Goal: Information Seeking & Learning: Learn about a topic

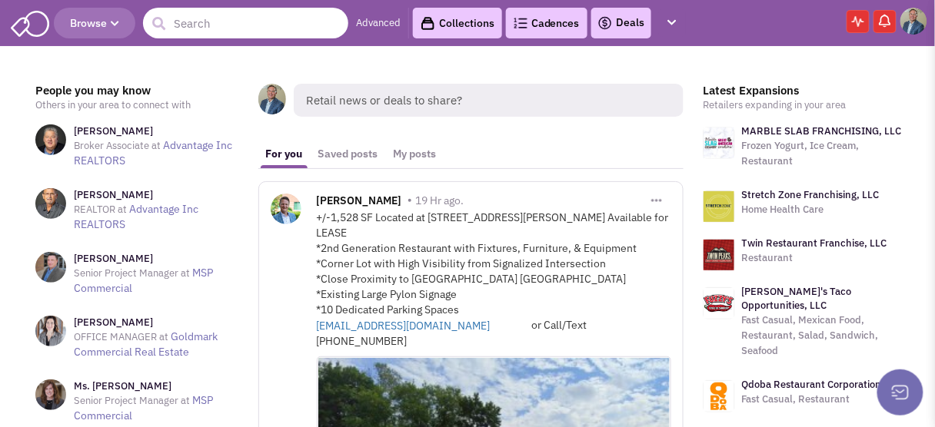
click at [211, 30] on input "text" at bounding box center [245, 23] width 205 height 31
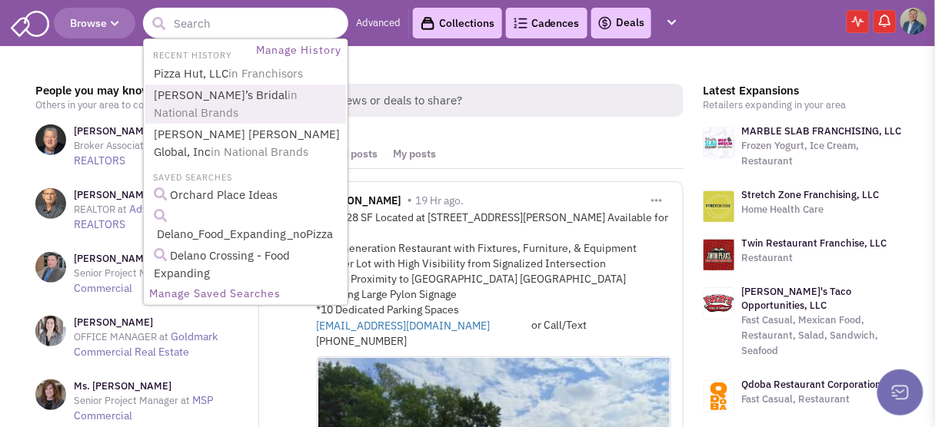
click at [231, 92] on span "in National Brands" at bounding box center [226, 104] width 144 height 32
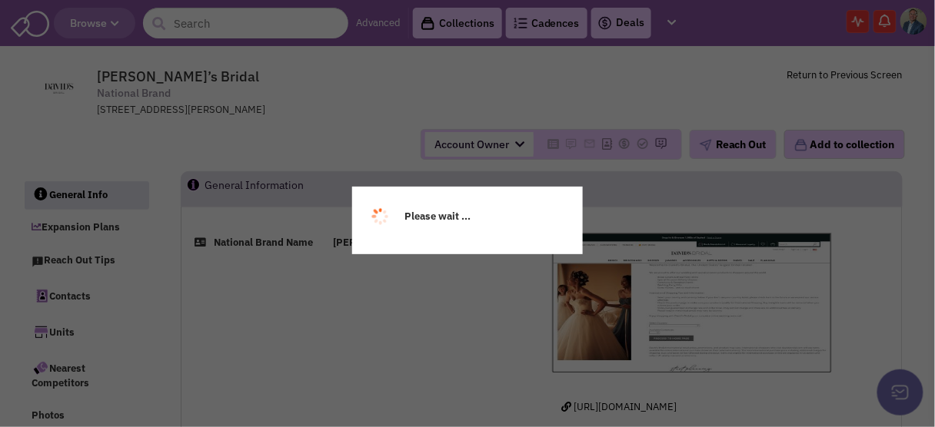
select select
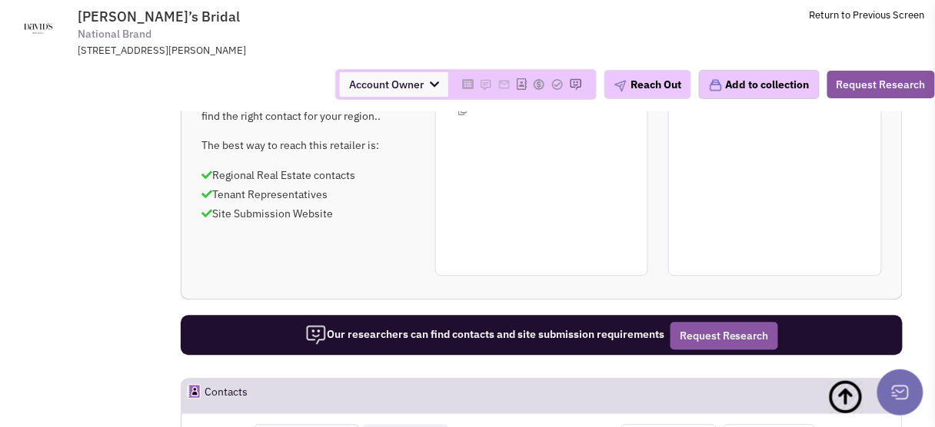
scroll to position [861, 0]
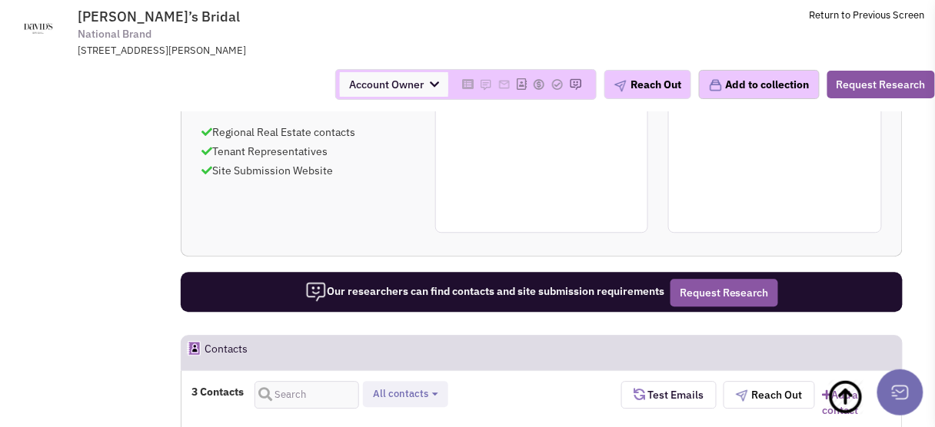
select select
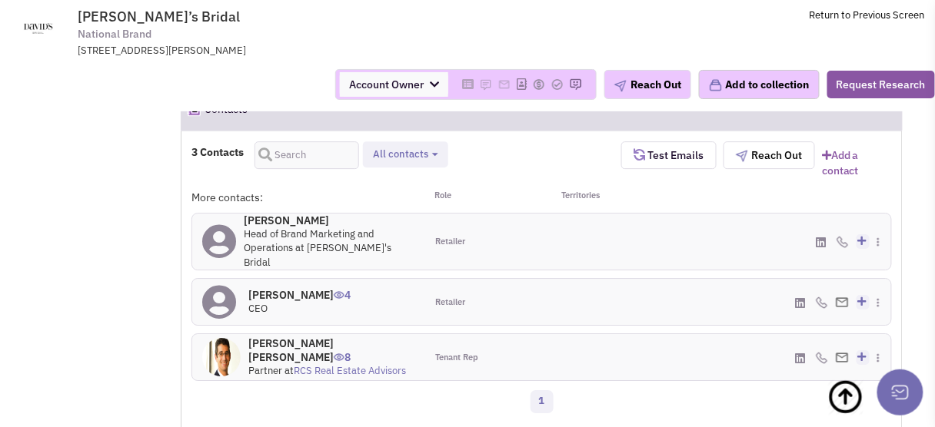
scroll to position [1107, 0]
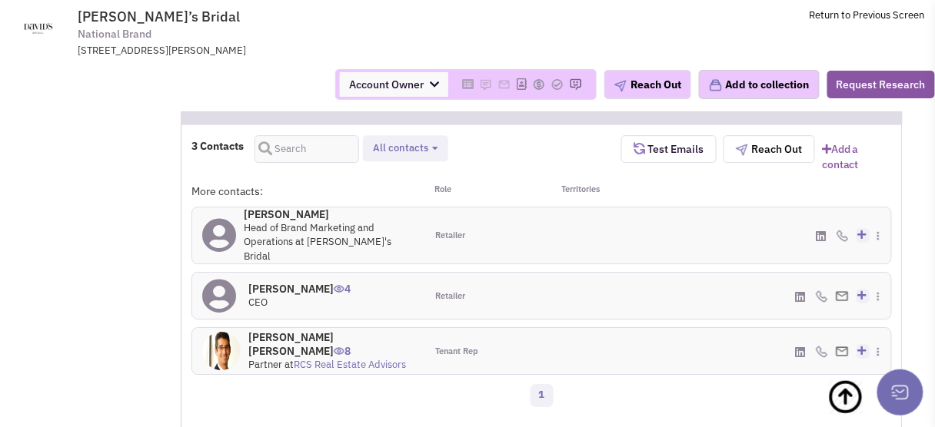
click at [284, 282] on h4 "James Marcum 4" at bounding box center [299, 289] width 102 height 14
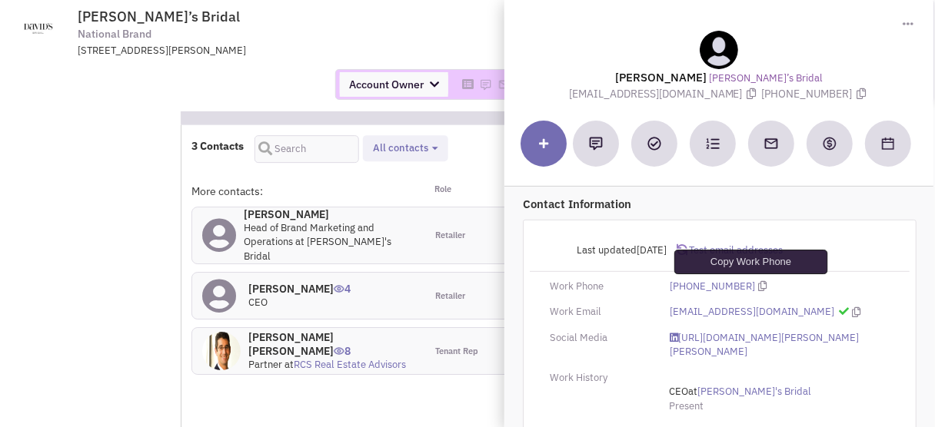
click at [759, 284] on icon at bounding box center [763, 286] width 8 height 10
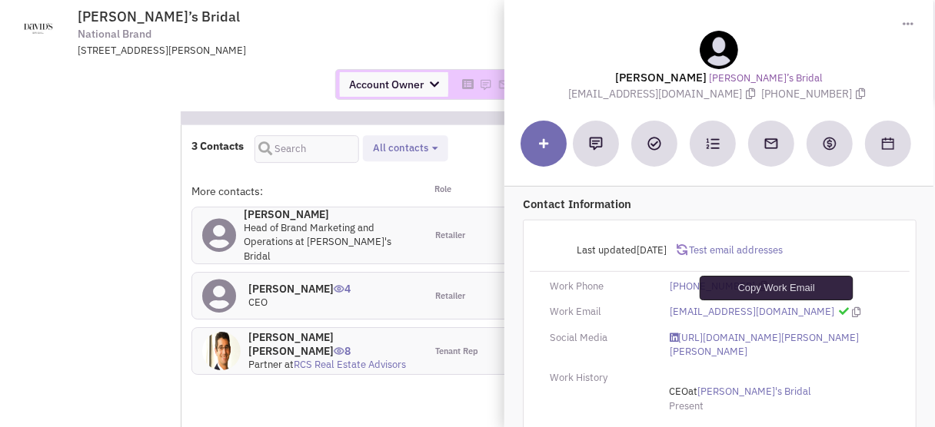
click at [852, 311] on icon at bounding box center [856, 312] width 8 height 10
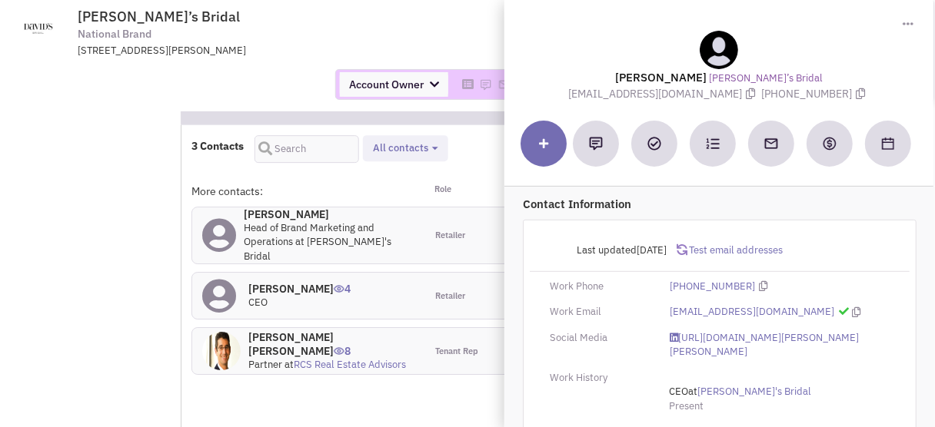
click at [396, 44] on div "601, East Dimond Boulevard, Ste 7, Anchorage, AK, 99515" at bounding box center [278, 51] width 401 height 15
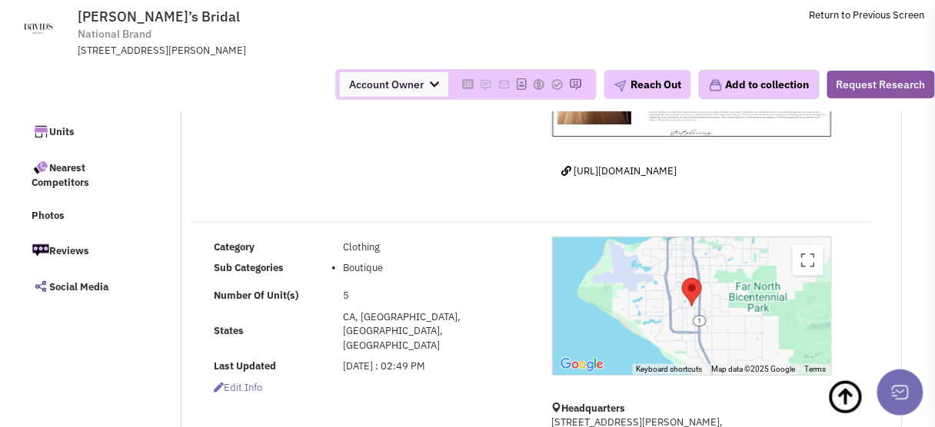
scroll to position [0, 0]
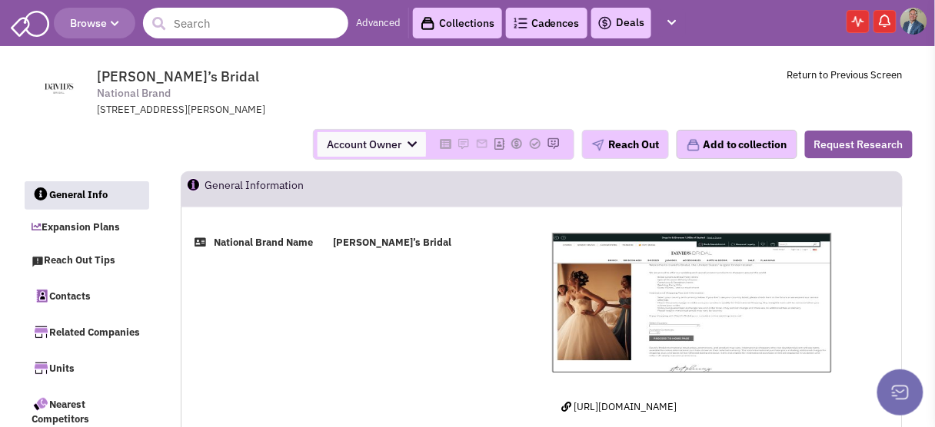
click at [215, 24] on input "text" at bounding box center [245, 23] width 205 height 31
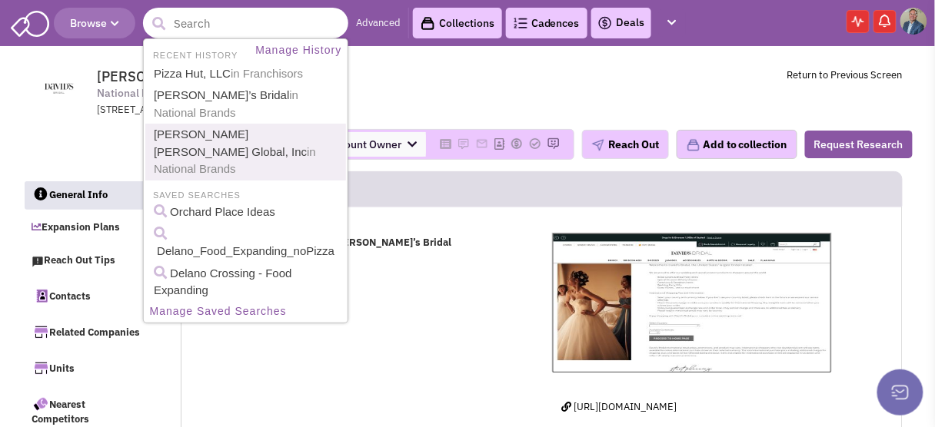
click at [191, 125] on link "Ethan Allen Global, Inc in National Brands" at bounding box center [247, 152] width 196 height 55
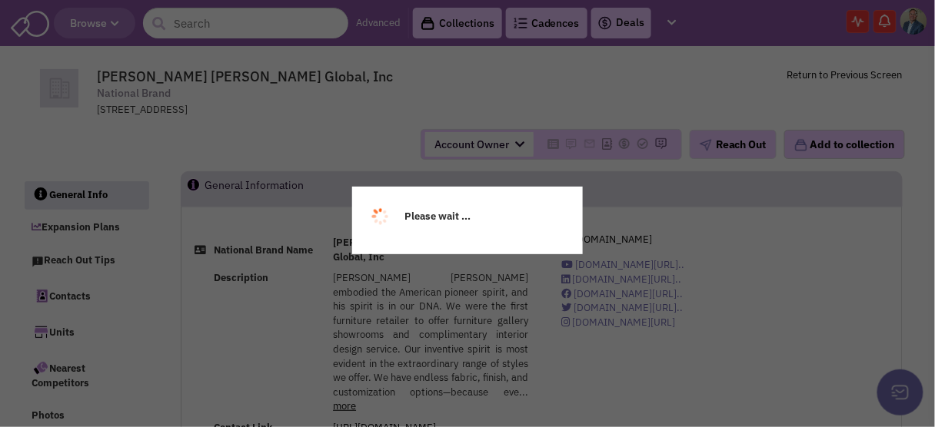
select select
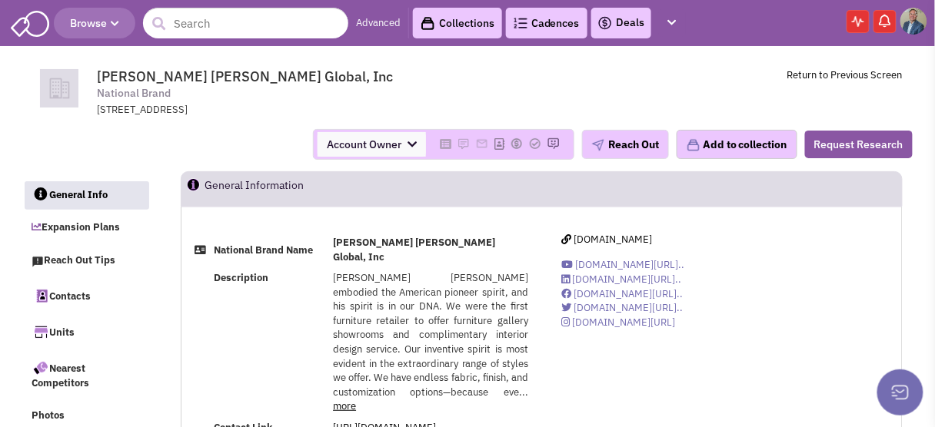
select select
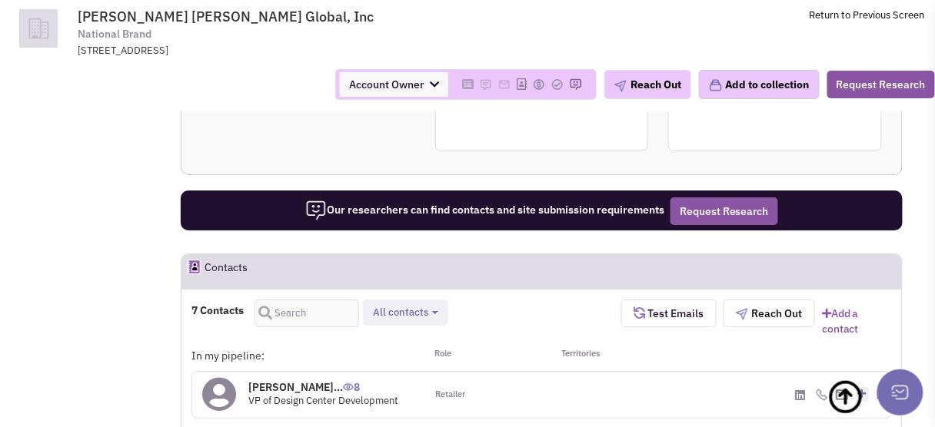
scroll to position [1291, 0]
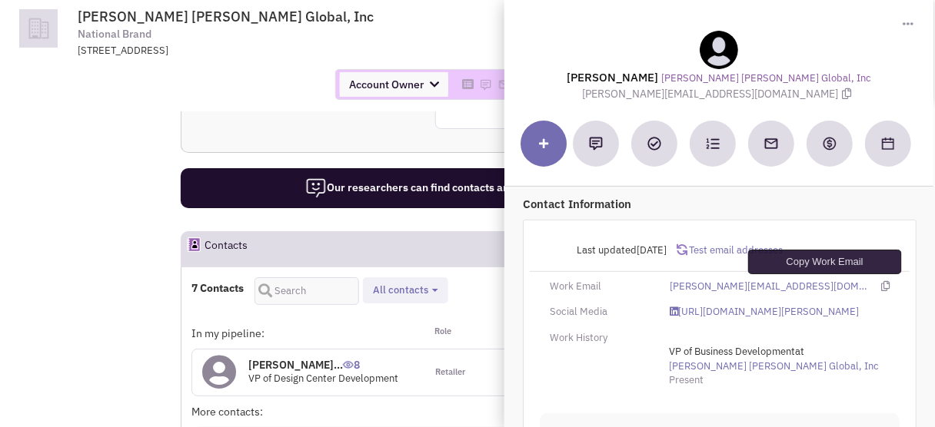
click at [881, 284] on icon at bounding box center [885, 286] width 8 height 10
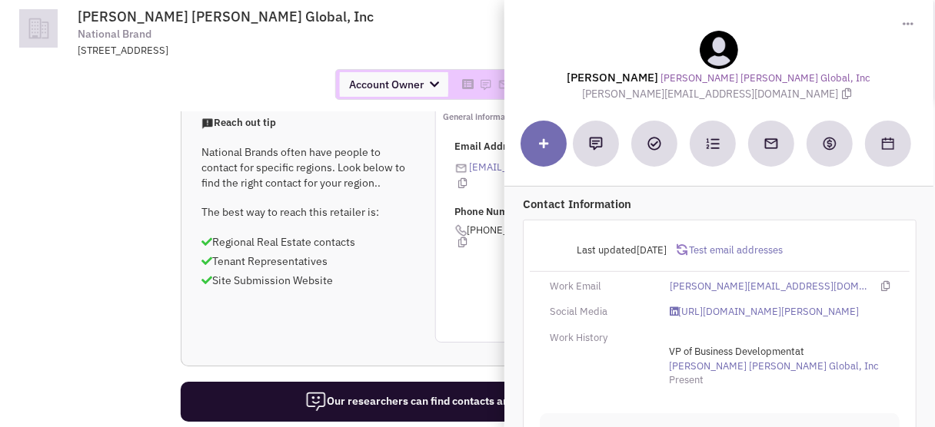
scroll to position [1107, 0]
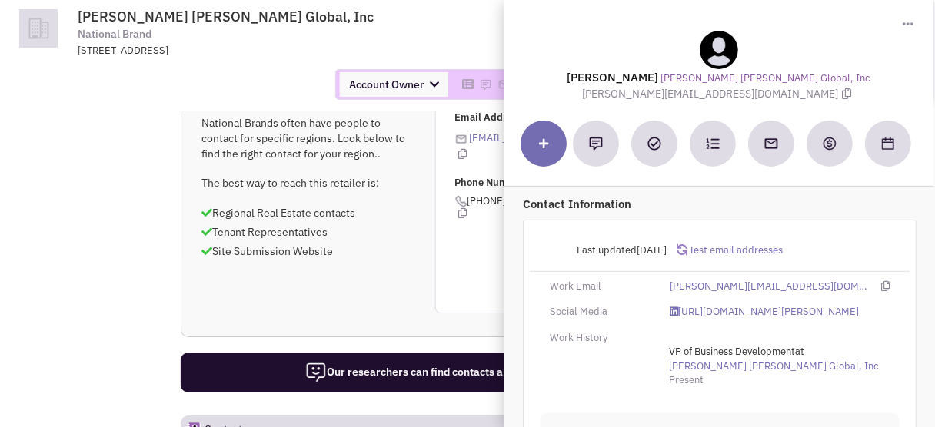
click at [118, 111] on div "Account Owner Account Owner [PERSON_NAME] [PERSON_NAME]" at bounding box center [467, 85] width 955 height 54
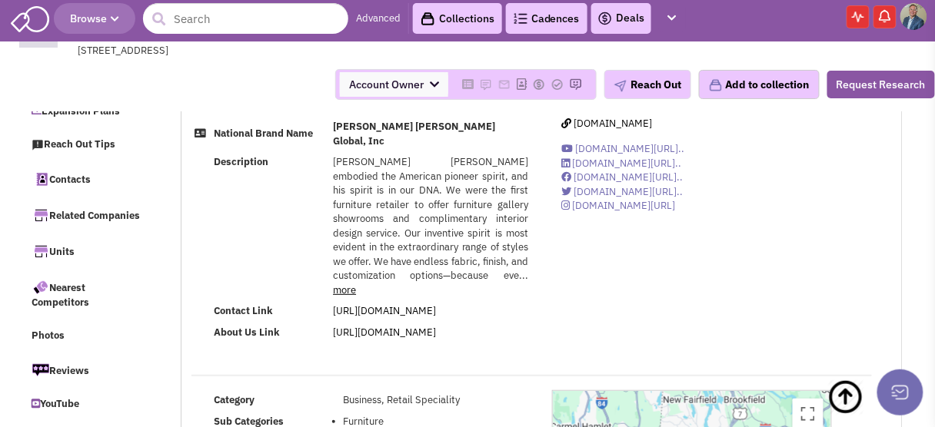
scroll to position [0, 0]
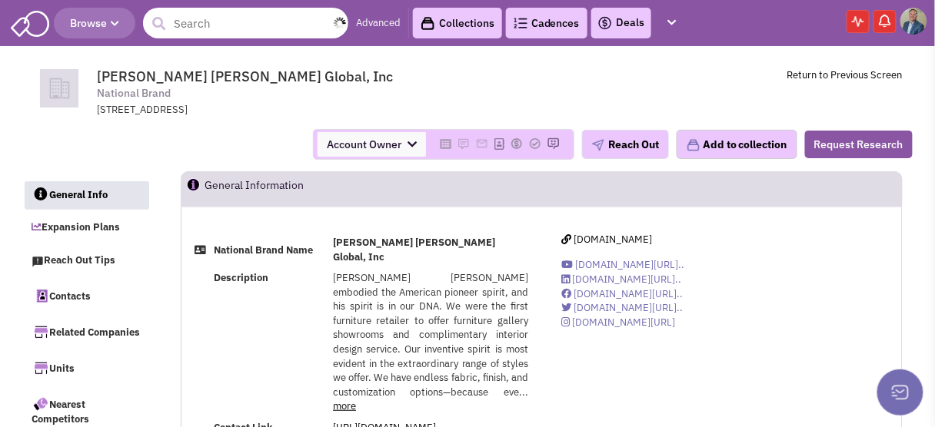
click at [194, 20] on input "text" at bounding box center [245, 23] width 205 height 31
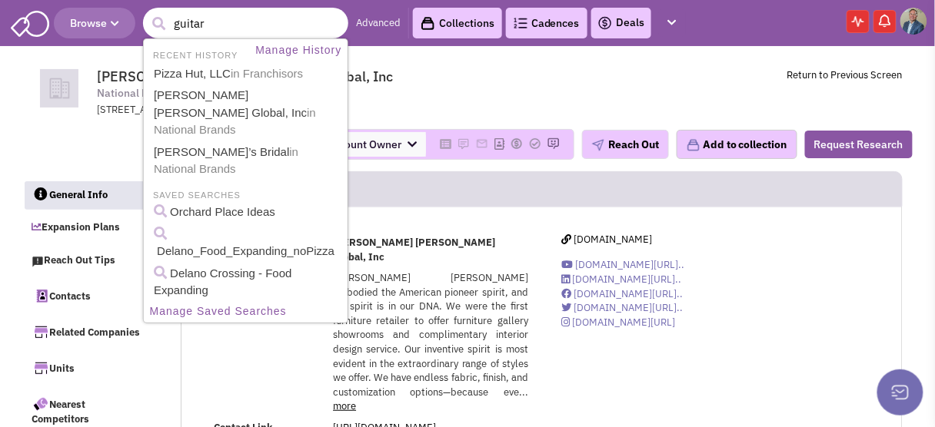
type input "guitar"
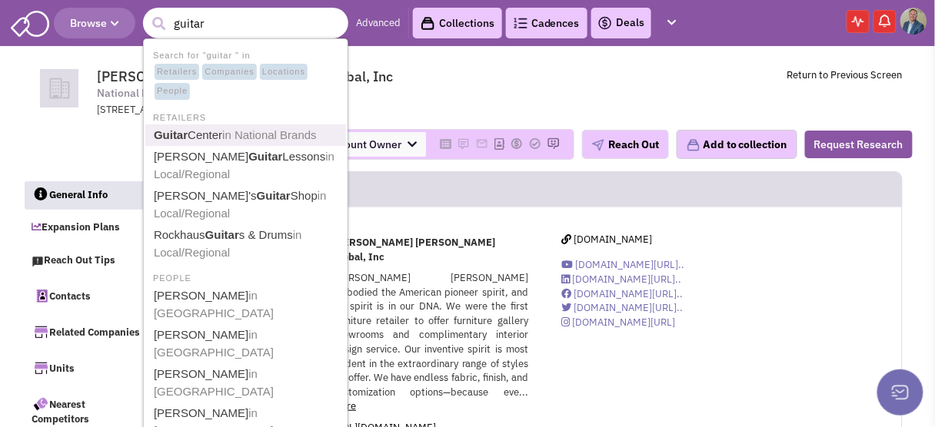
click at [187, 138] on b "Guitar" at bounding box center [171, 134] width 34 height 13
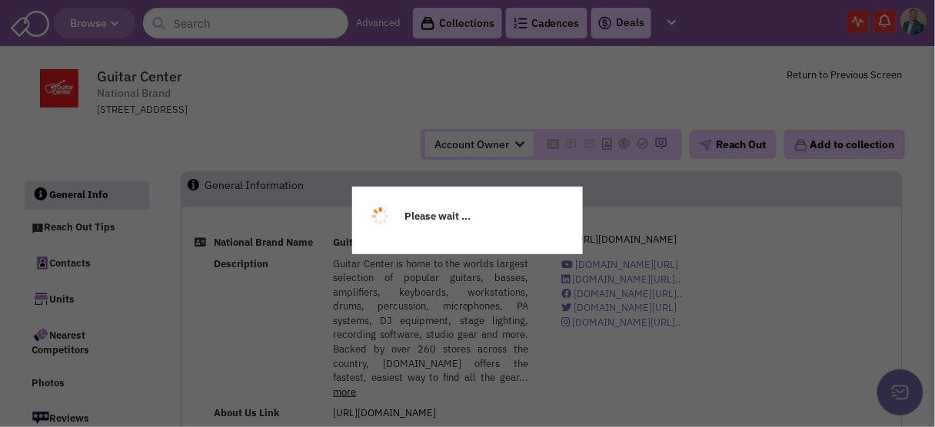
select select
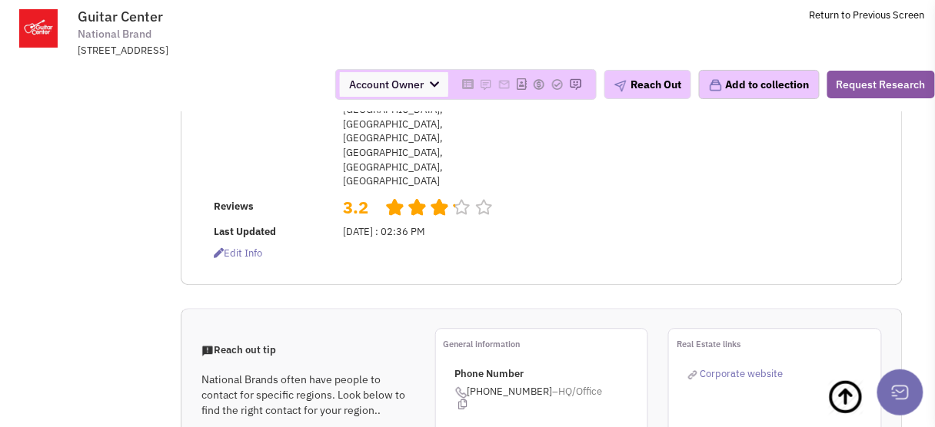
scroll to position [861, 0]
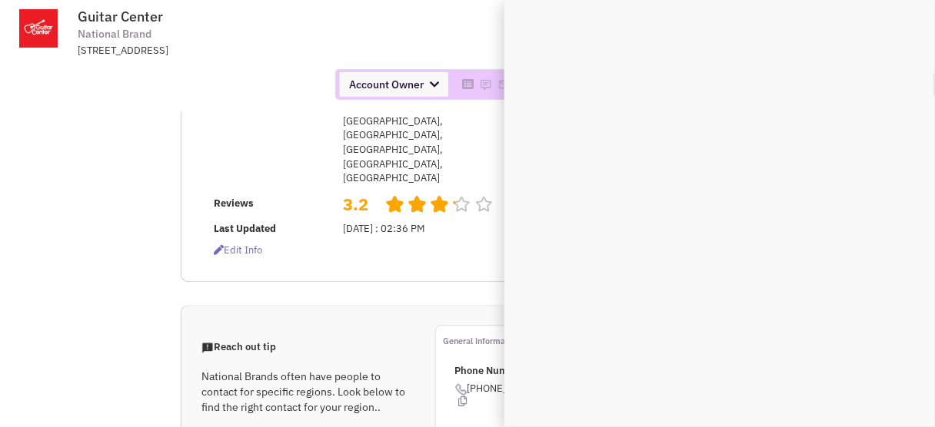
select select
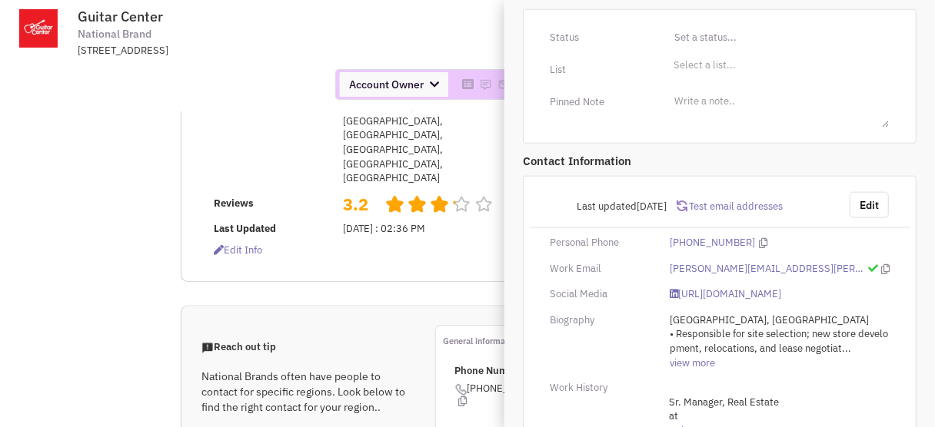
scroll to position [369, 0]
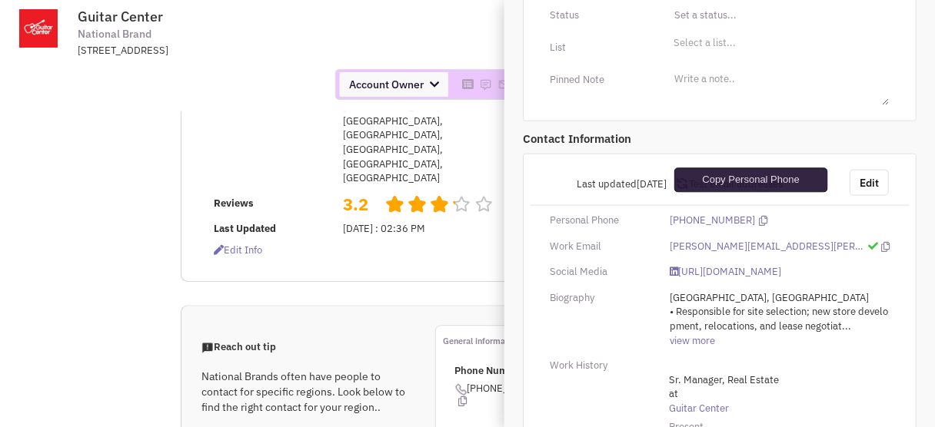
click at [759, 216] on icon at bounding box center [763, 221] width 8 height 10
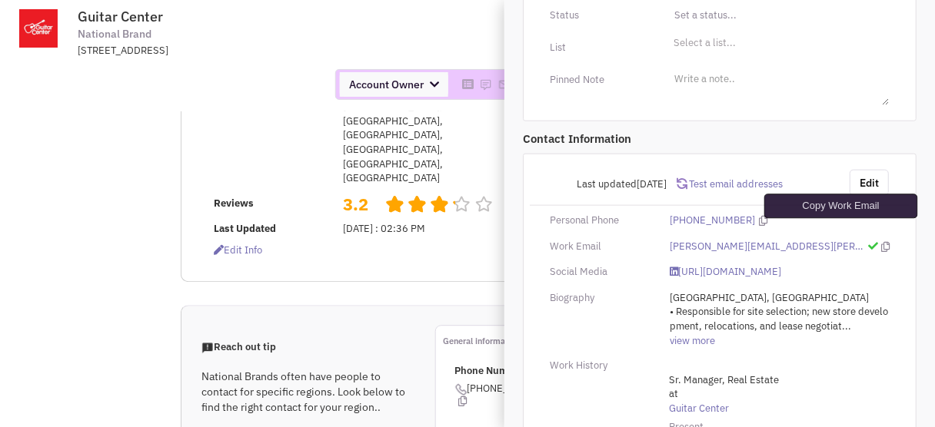
click at [881, 242] on icon at bounding box center [885, 247] width 8 height 10
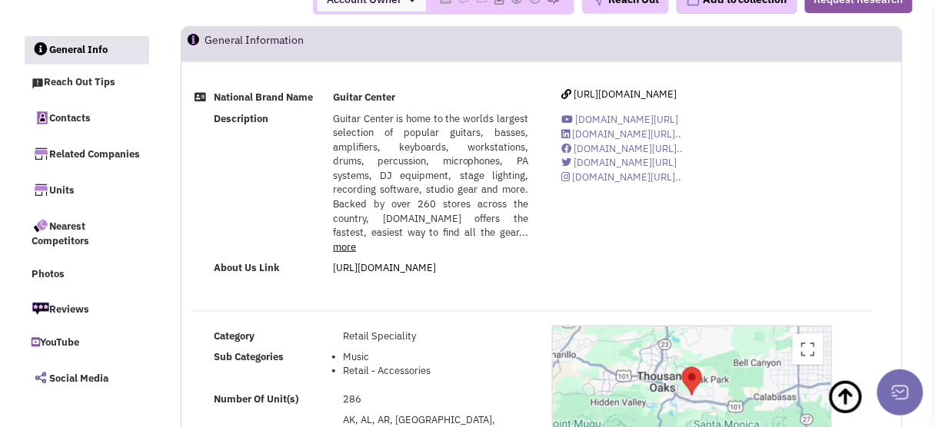
scroll to position [0, 0]
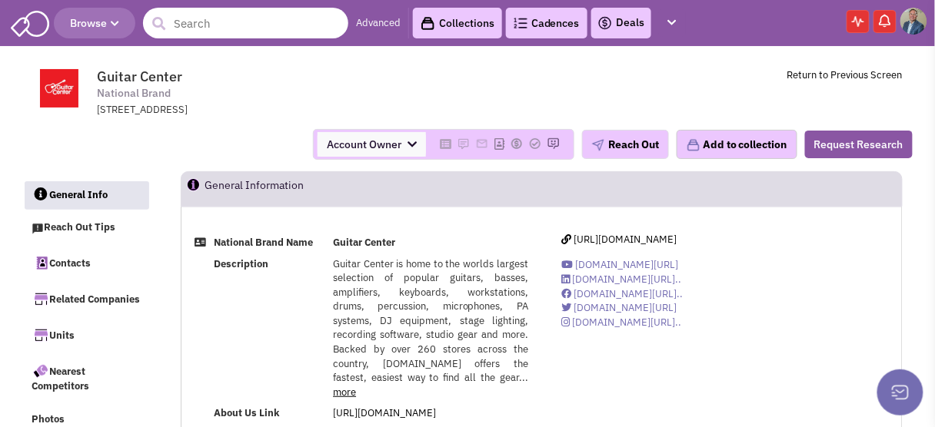
click at [210, 28] on input "text" at bounding box center [245, 23] width 205 height 31
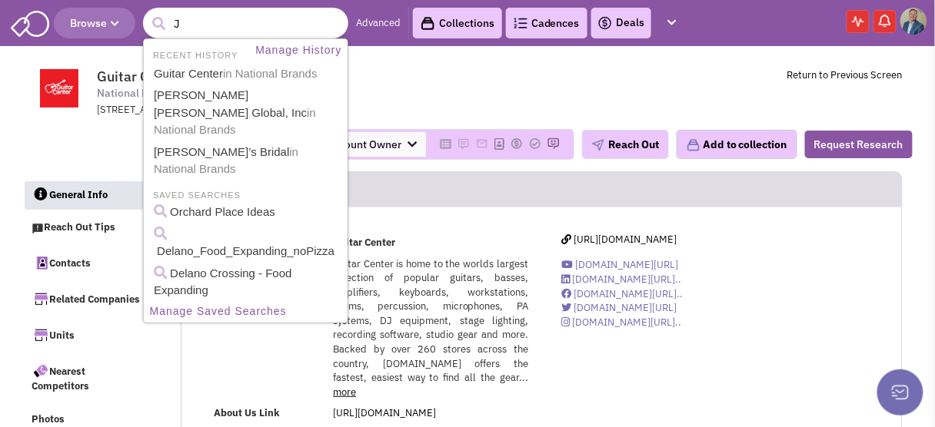
type input "JC"
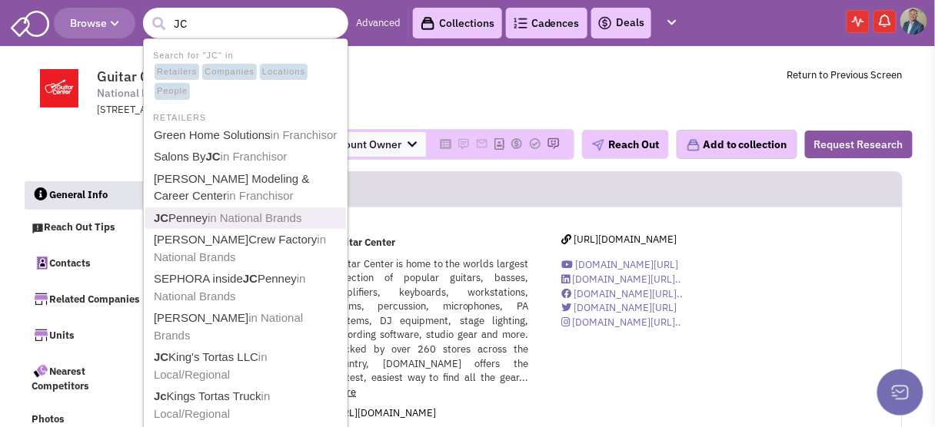
click at [177, 211] on link "JC Penney in National Brands" at bounding box center [247, 218] width 196 height 21
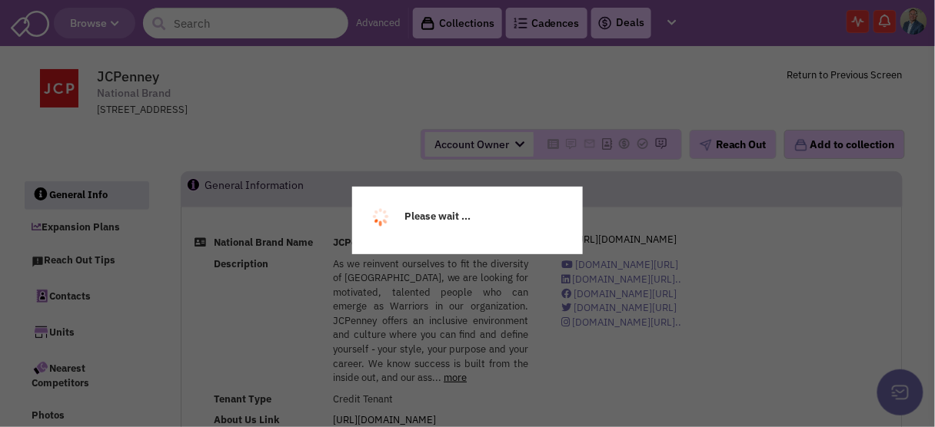
select select
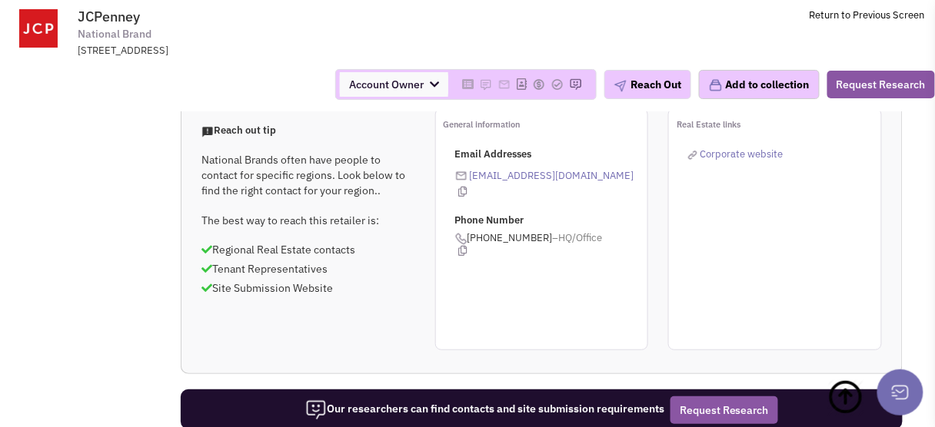
scroll to position [1537, 0]
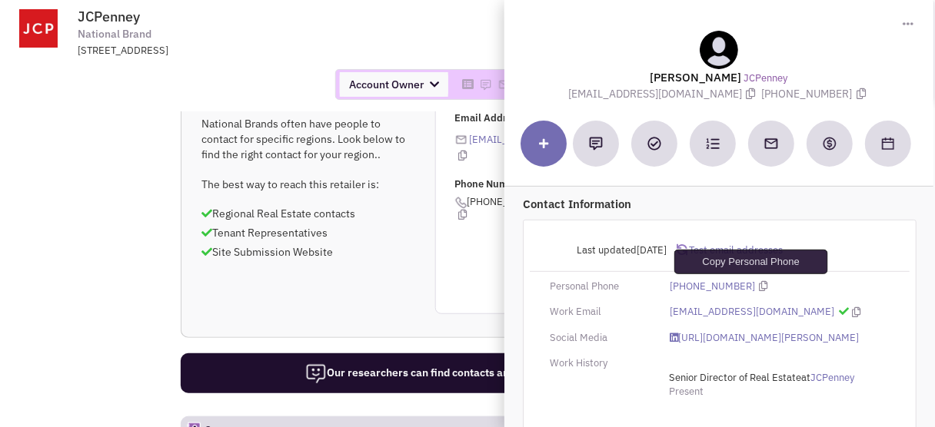
click at [759, 284] on icon at bounding box center [763, 286] width 8 height 10
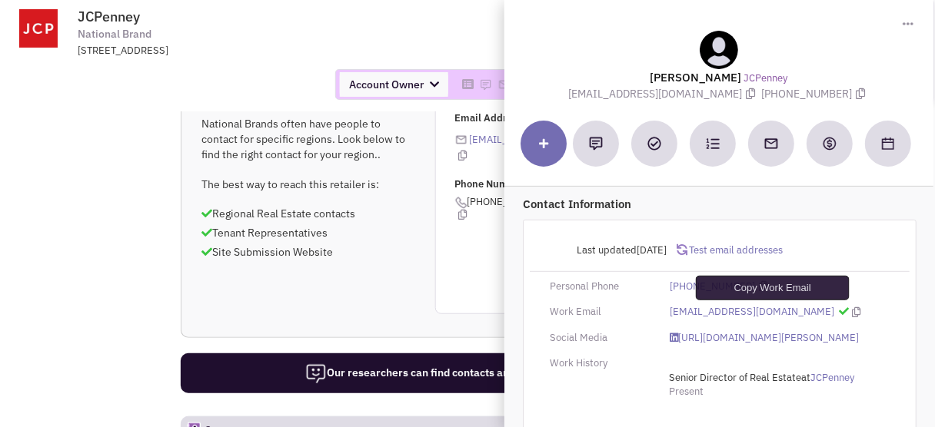
click at [852, 307] on icon at bounding box center [856, 312] width 8 height 10
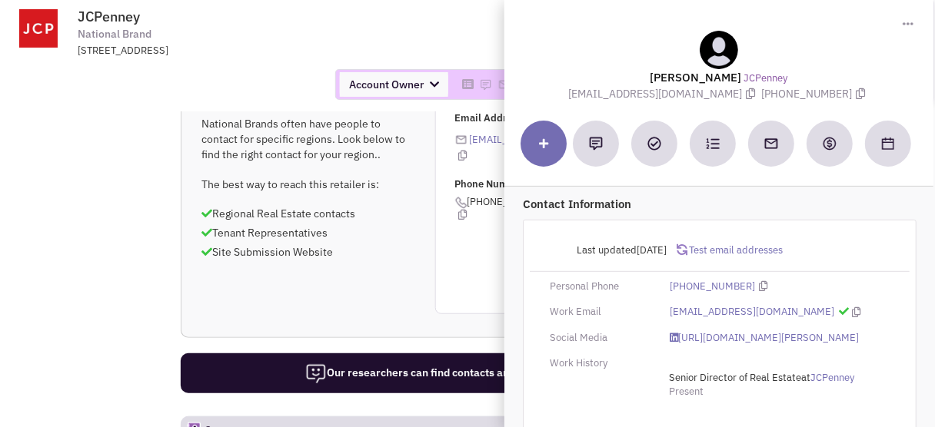
click at [285, 69] on div "Account Owner Account Owner Brian Merz Jason Gauthier" at bounding box center [467, 84] width 955 height 31
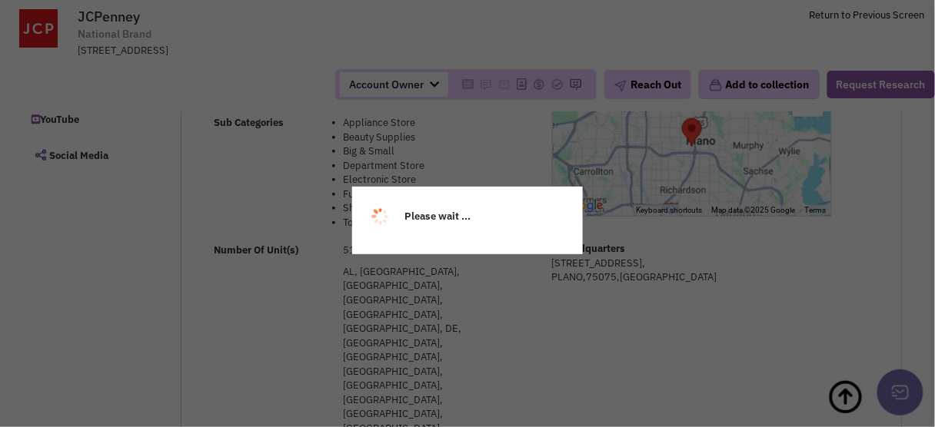
scroll to position [0, 0]
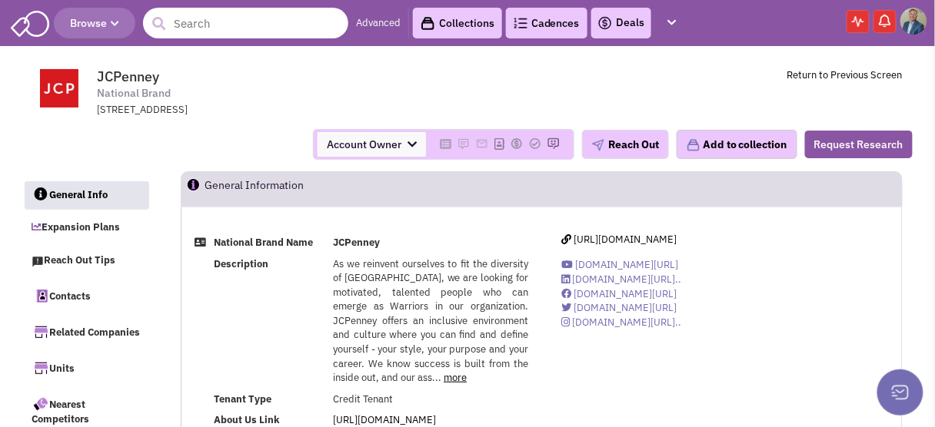
click at [192, 22] on input "text" at bounding box center [245, 23] width 205 height 31
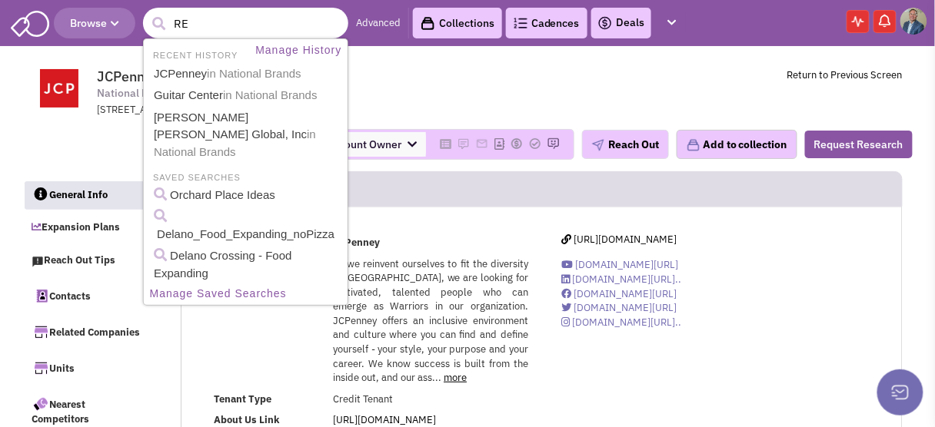
type input "REI"
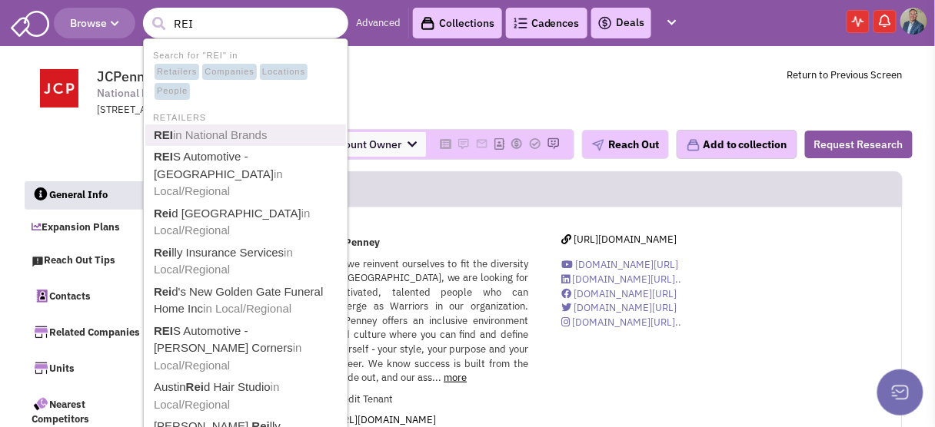
click at [165, 137] on b "REI" at bounding box center [163, 134] width 19 height 13
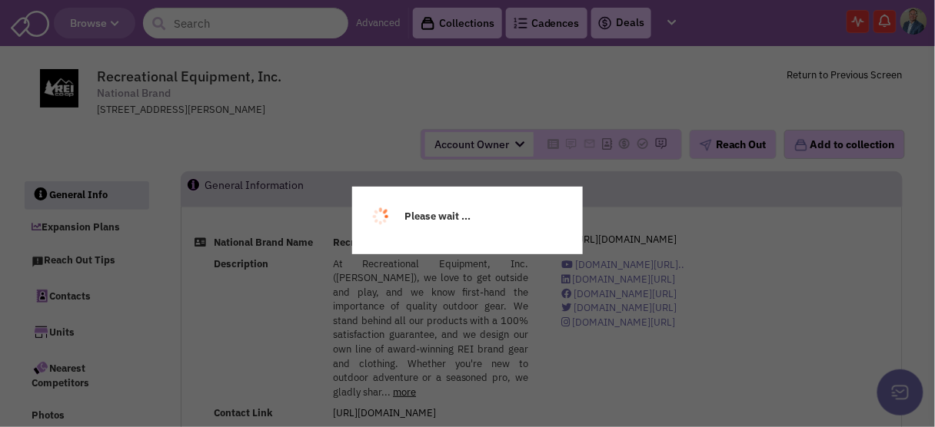
select select
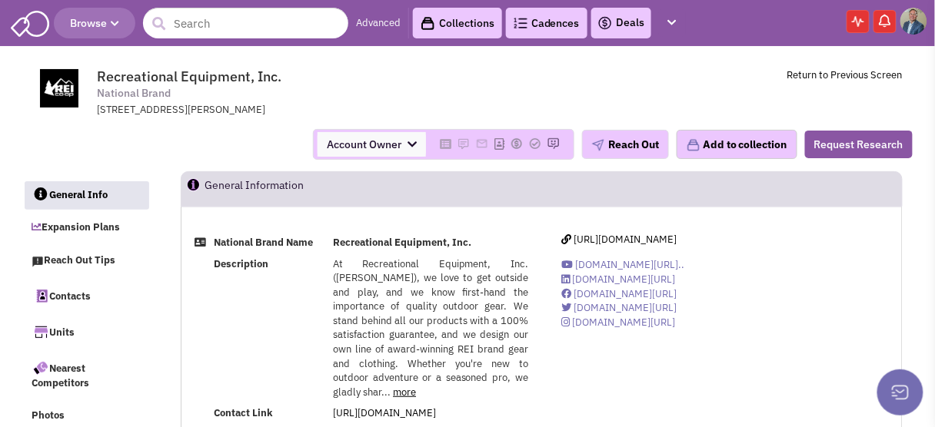
select select
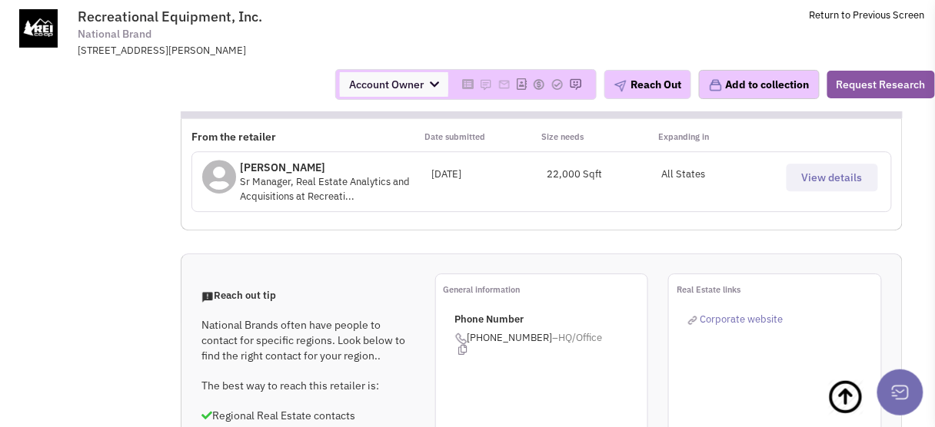
scroll to position [1060, 0]
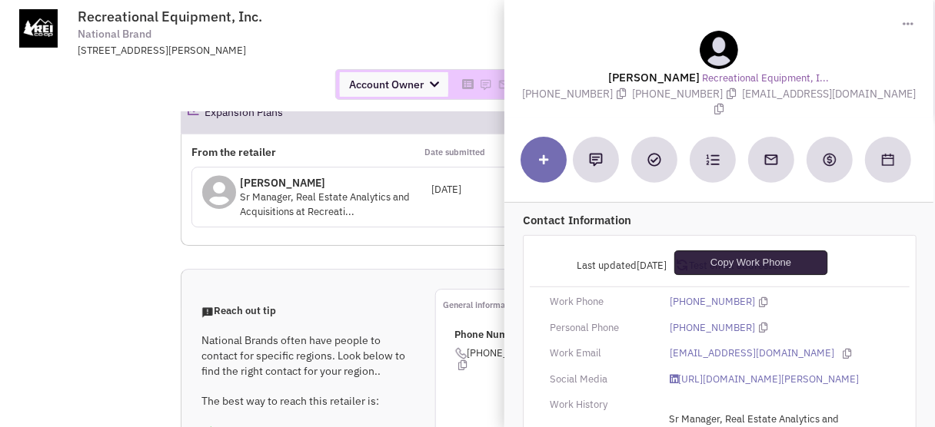
click at [759, 297] on icon at bounding box center [763, 302] width 8 height 10
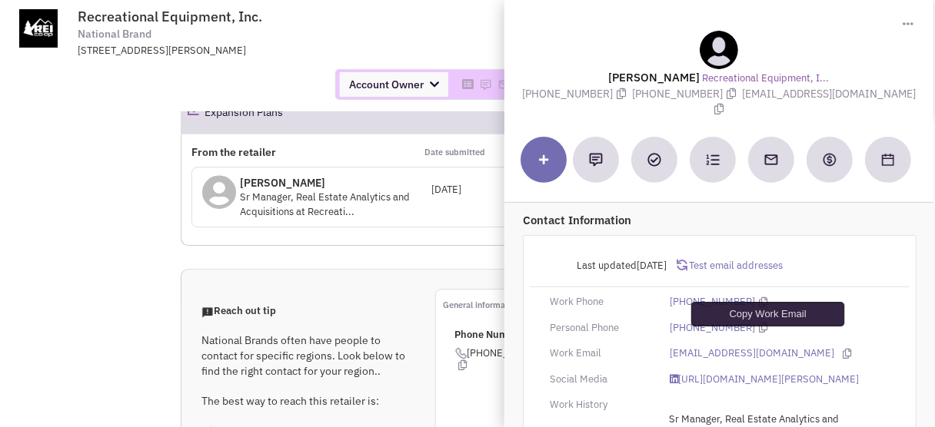
click at [842, 349] on icon at bounding box center [846, 354] width 8 height 10
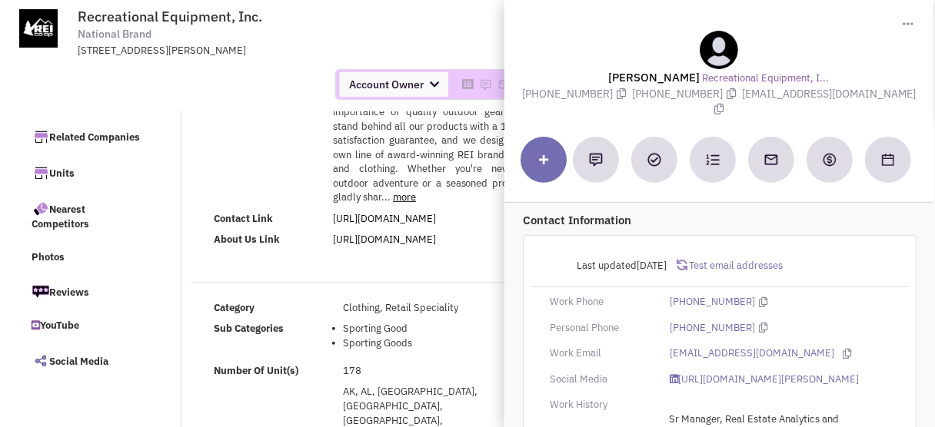
scroll to position [0, 0]
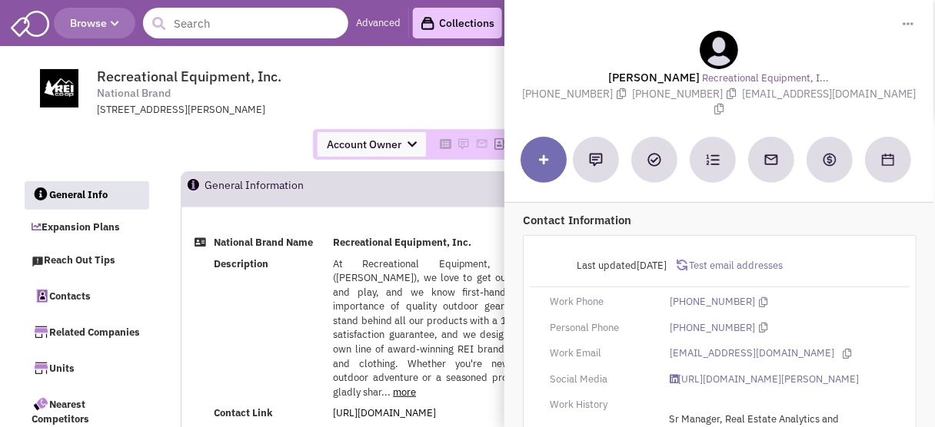
click at [188, 17] on input "text" at bounding box center [245, 23] width 205 height 31
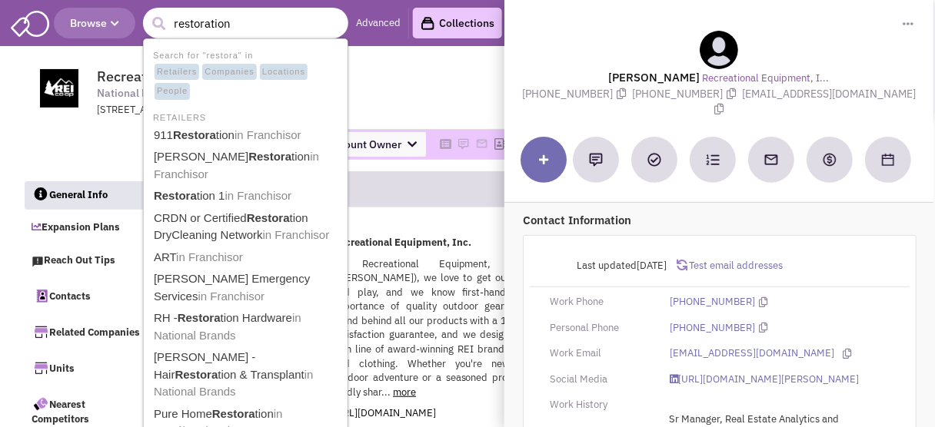
type input "restoration"
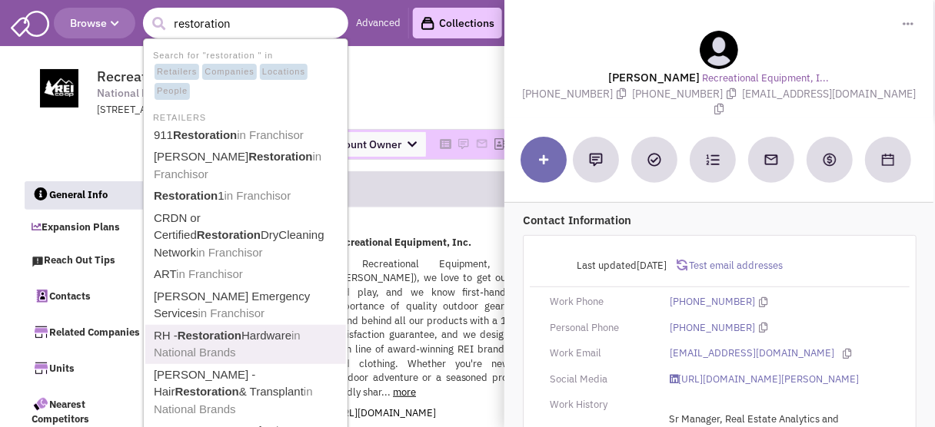
click at [210, 329] on b "Restoration" at bounding box center [210, 335] width 64 height 13
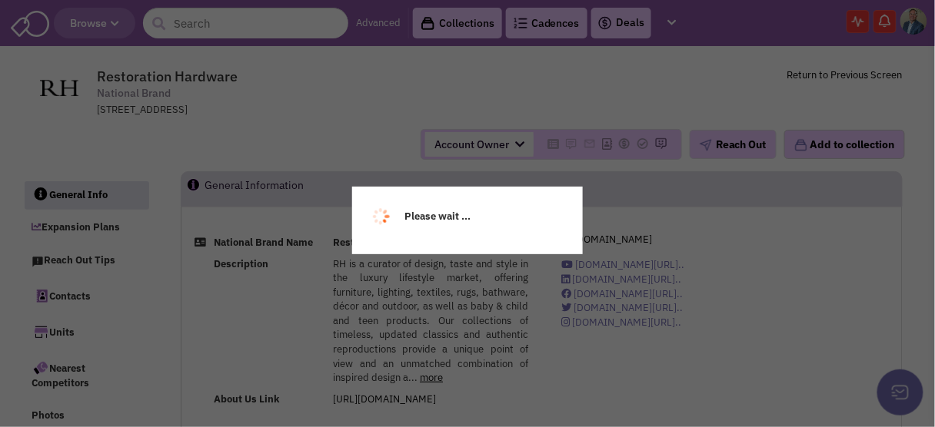
select select
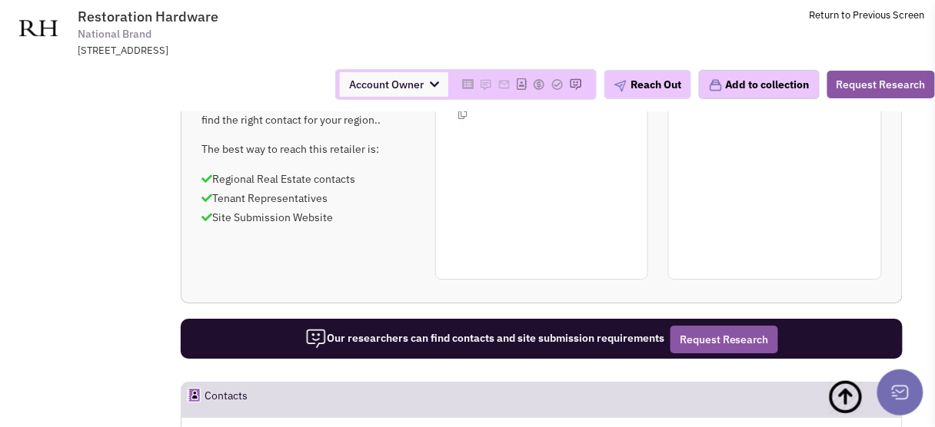
scroll to position [1168, 0]
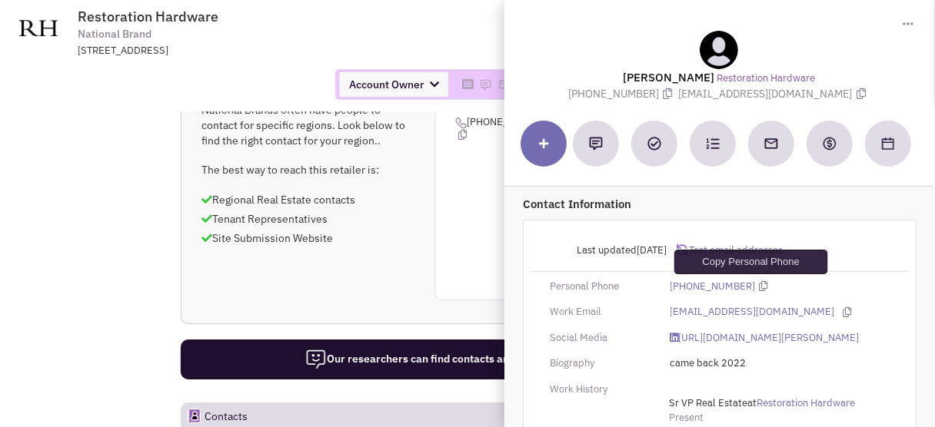
click at [759, 283] on icon at bounding box center [763, 286] width 8 height 10
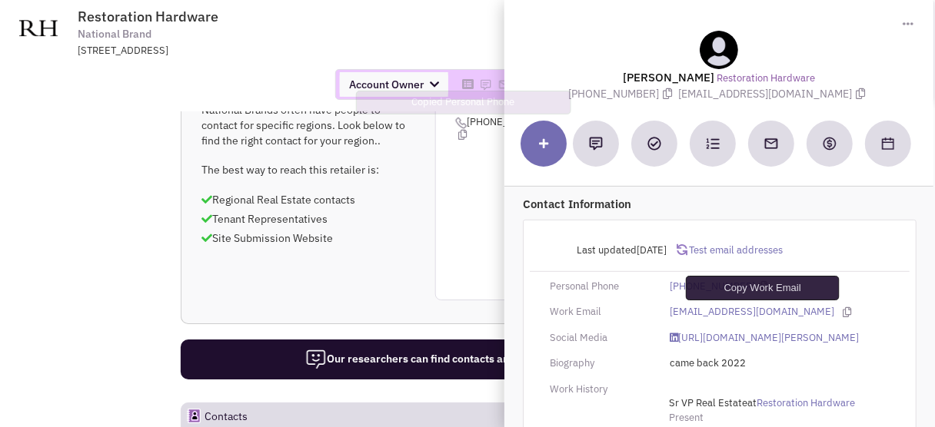
click at [842, 310] on icon at bounding box center [846, 312] width 8 height 10
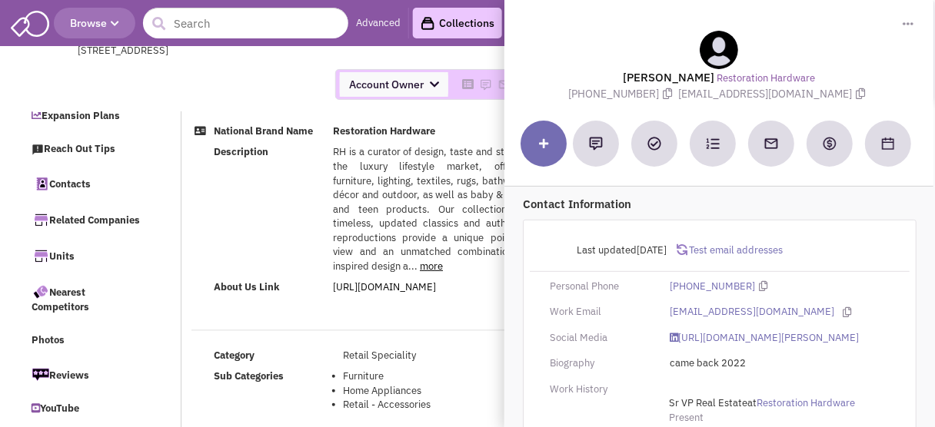
scroll to position [0, 0]
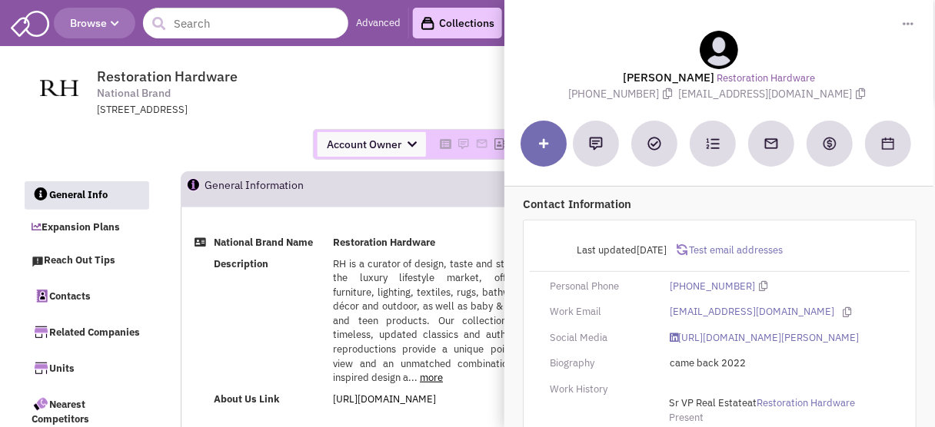
click at [169, 22] on button "submit" at bounding box center [159, 23] width 23 height 23
click at [198, 20] on input "text" at bounding box center [245, 23] width 205 height 31
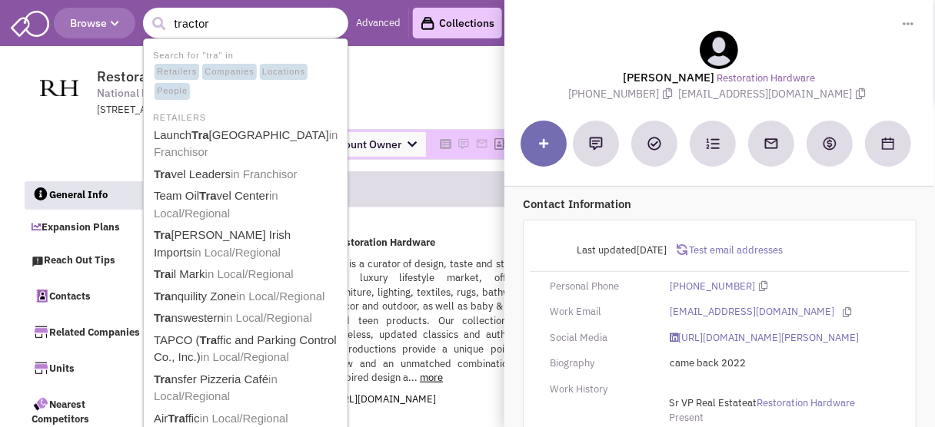
type input "tractor"
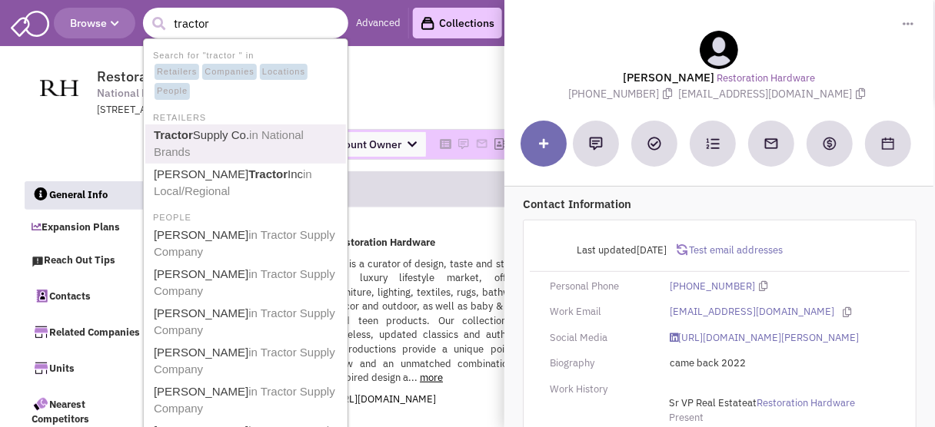
click at [184, 137] on b "Tractor" at bounding box center [173, 134] width 39 height 13
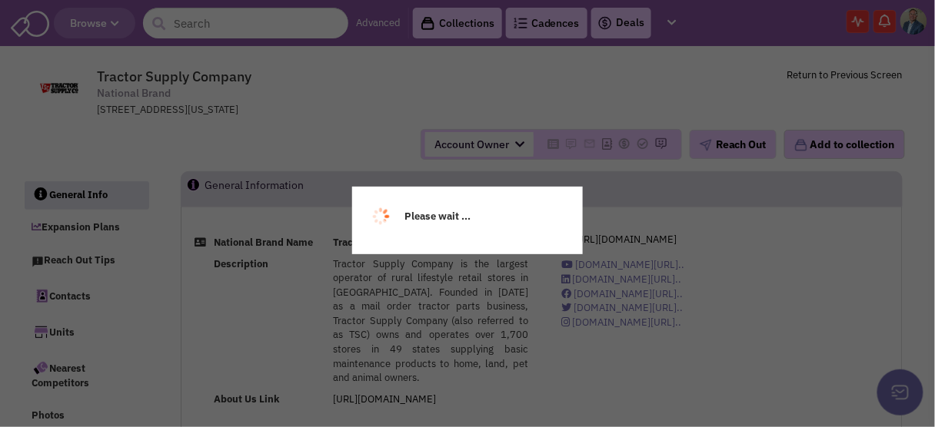
select select
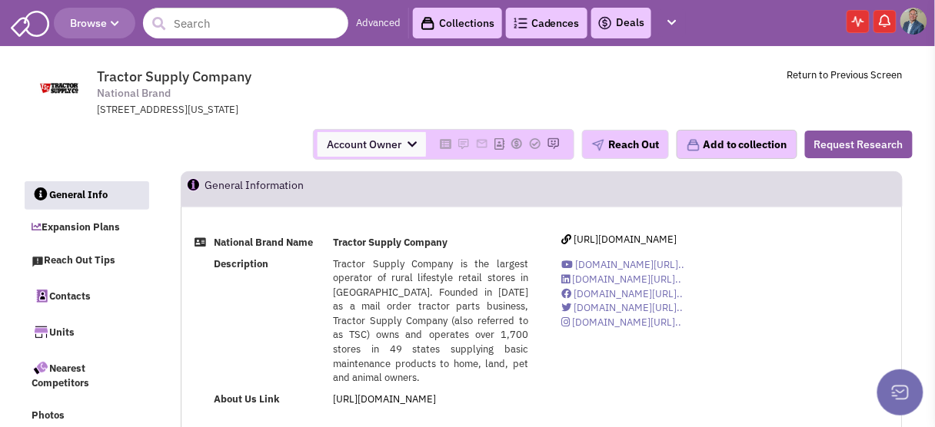
select select
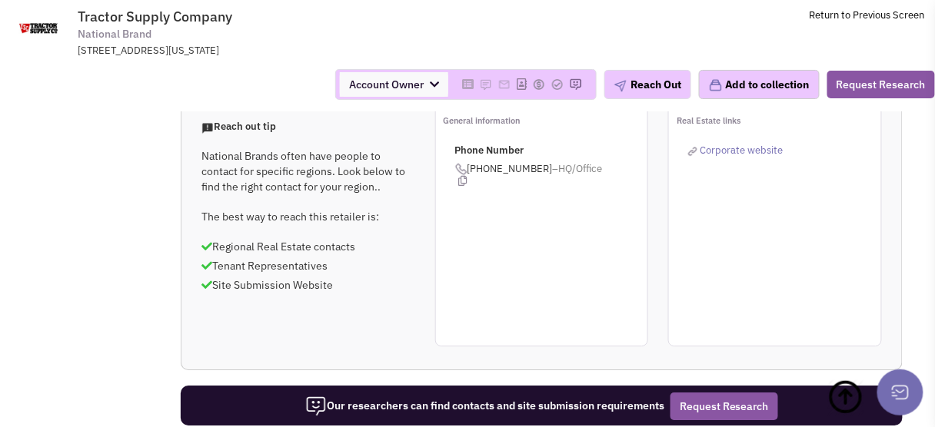
scroll to position [1107, 0]
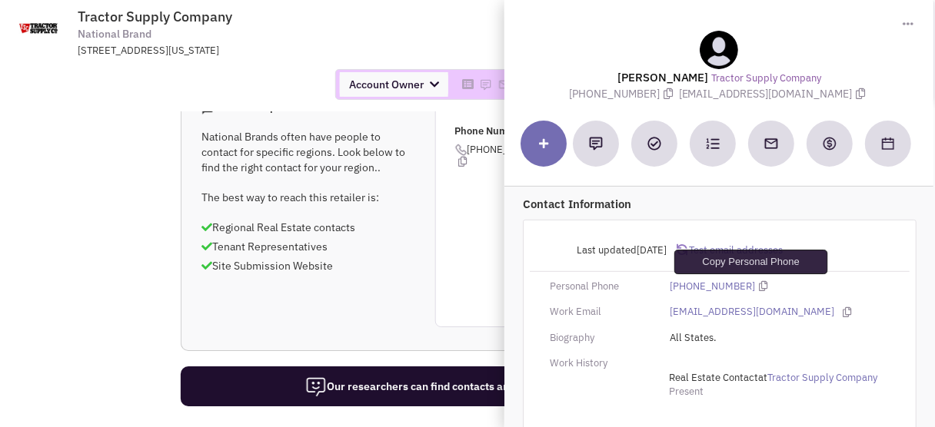
click at [759, 285] on icon at bounding box center [763, 286] width 8 height 10
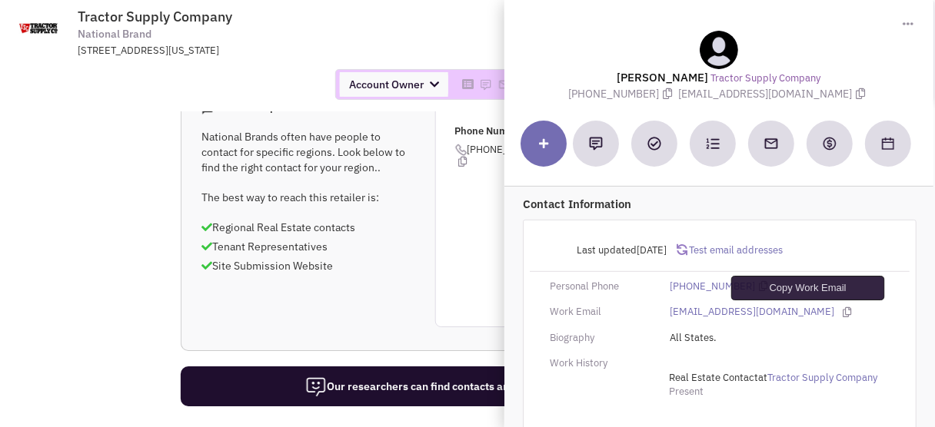
click at [842, 308] on icon at bounding box center [846, 312] width 8 height 10
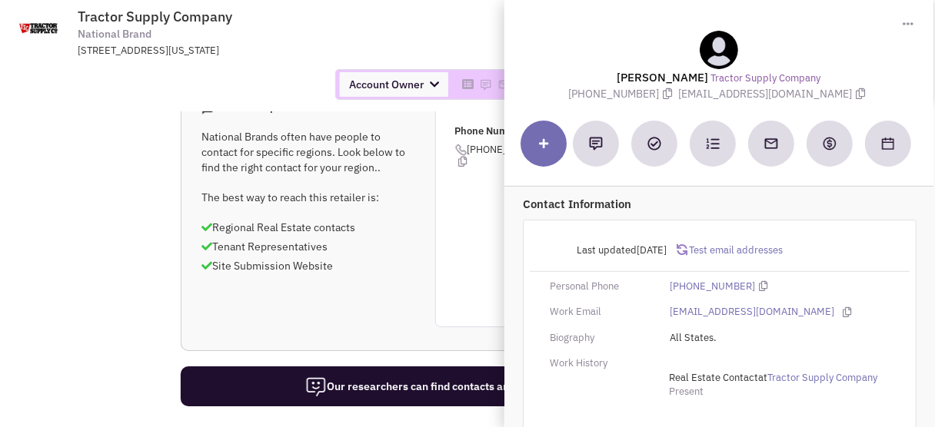
click at [444, 55] on div "5401 Virginia Way, Brentwood, TN, 37027" at bounding box center [278, 51] width 401 height 15
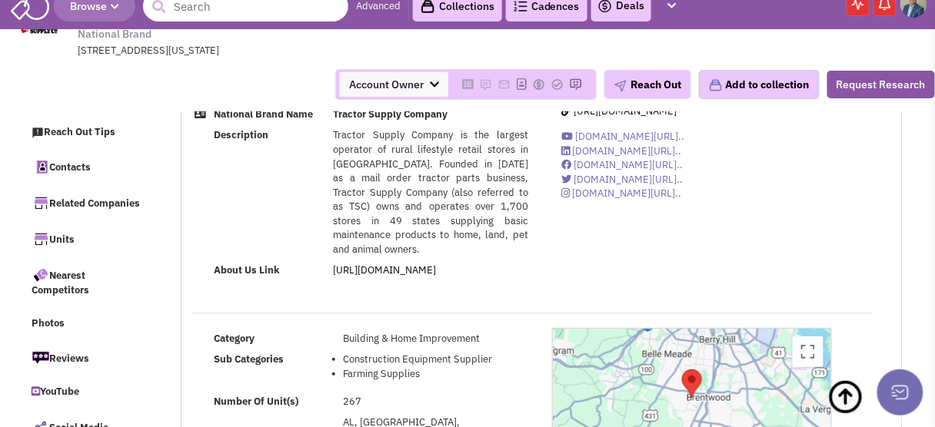
scroll to position [0, 0]
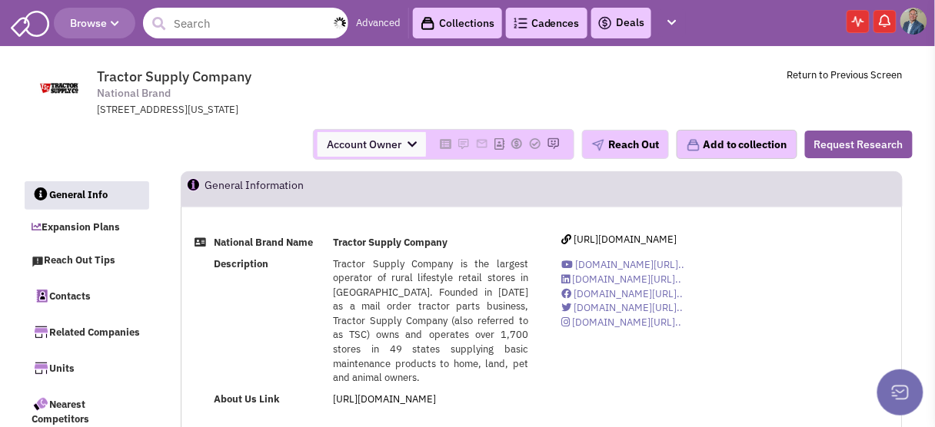
click at [181, 20] on input "text" at bounding box center [245, 23] width 205 height 31
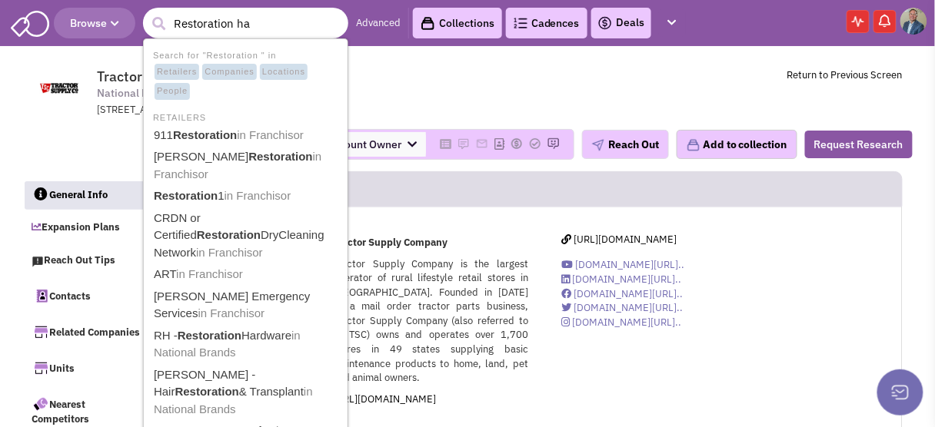
type input "Restoration har"
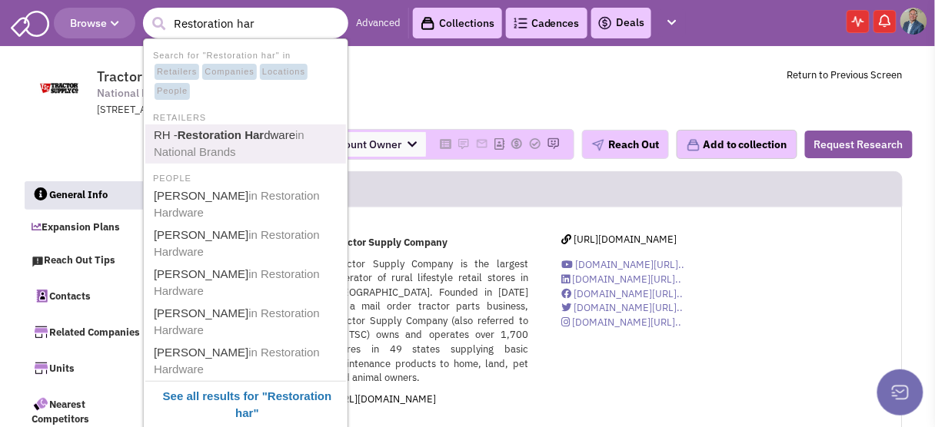
click at [218, 141] on link "RH - Restoration Har dware in National Brands" at bounding box center [247, 144] width 196 height 38
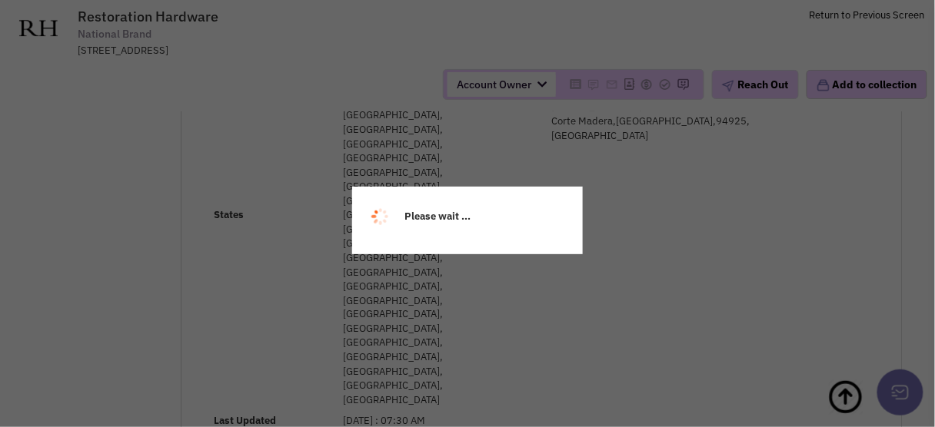
scroll to position [430, 0]
select select
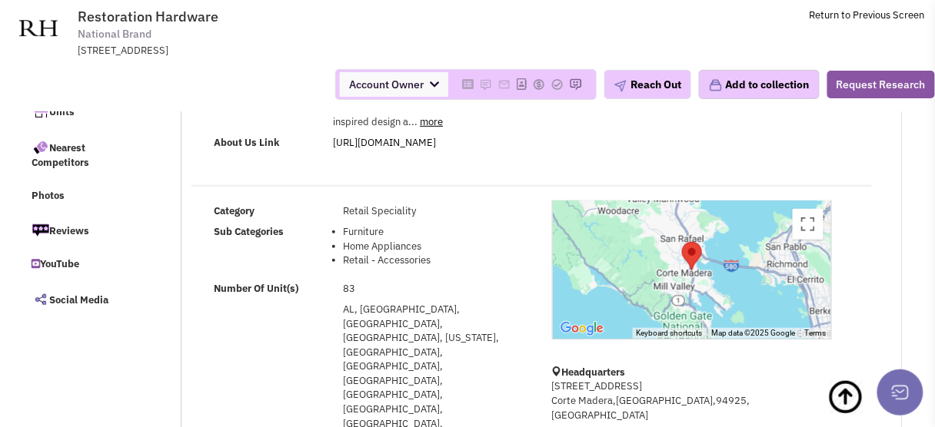
scroll to position [0, 0]
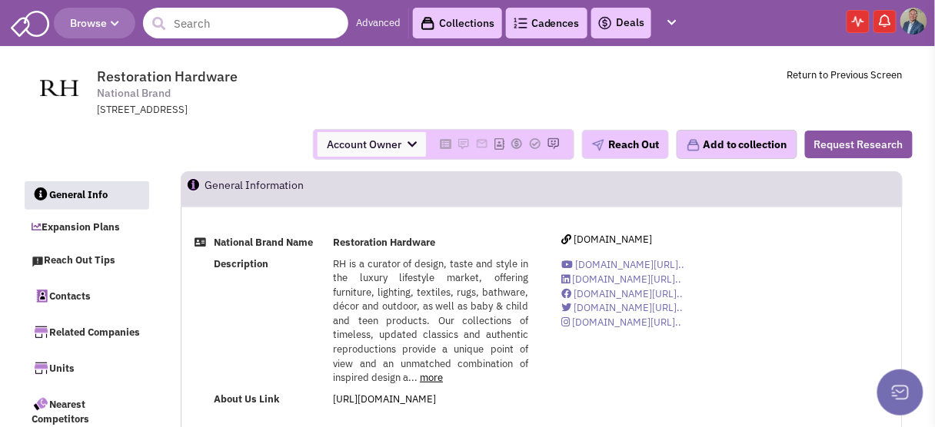
click at [198, 17] on input "text" at bounding box center [245, 23] width 205 height 31
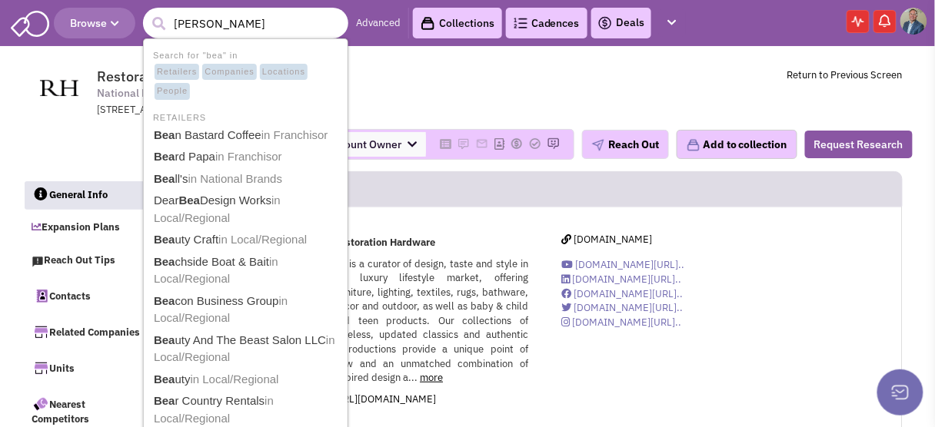
type input "[PERSON_NAME]"
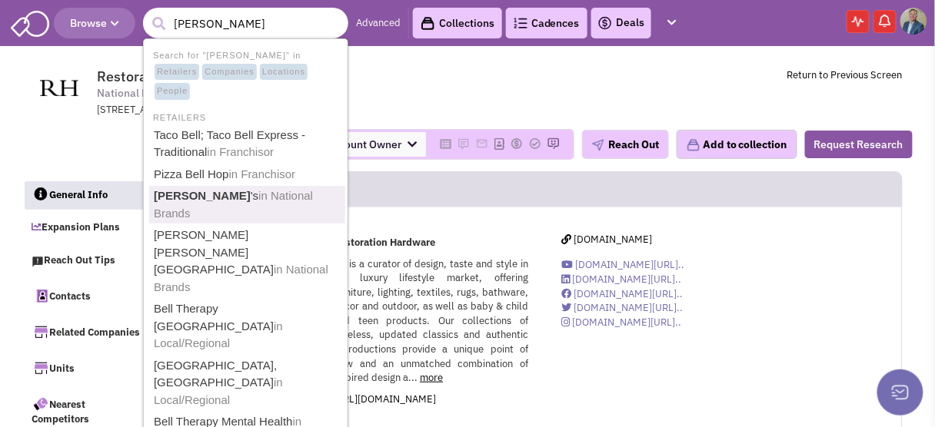
click at [203, 197] on span "in National Brands" at bounding box center [233, 204] width 159 height 31
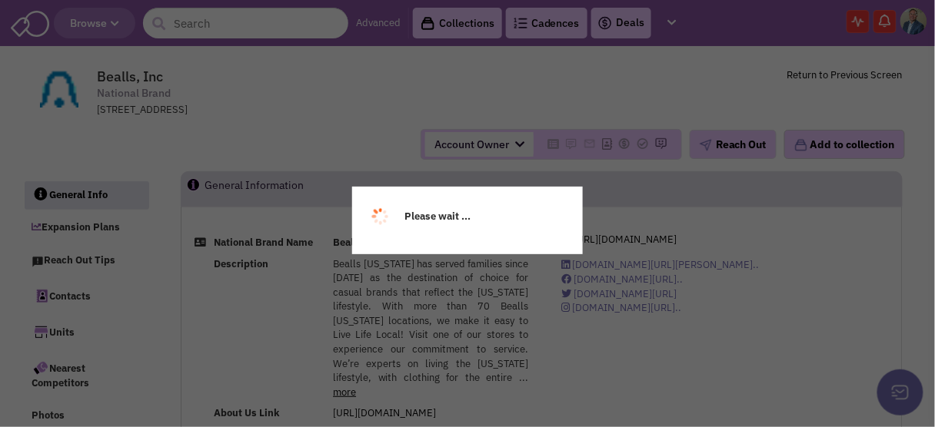
select select
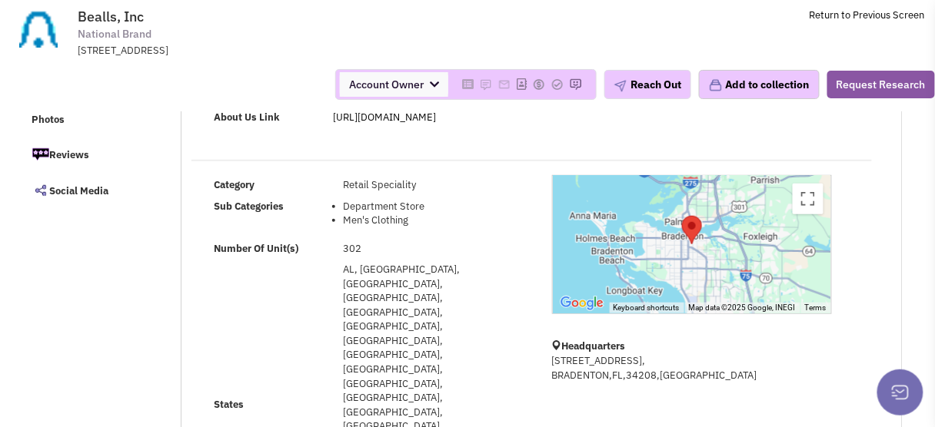
select select
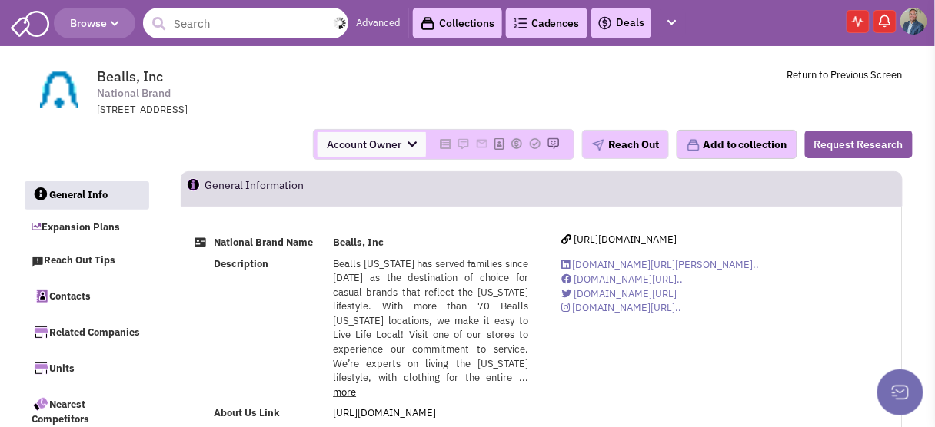
click at [213, 29] on input "text" at bounding box center [245, 23] width 205 height 31
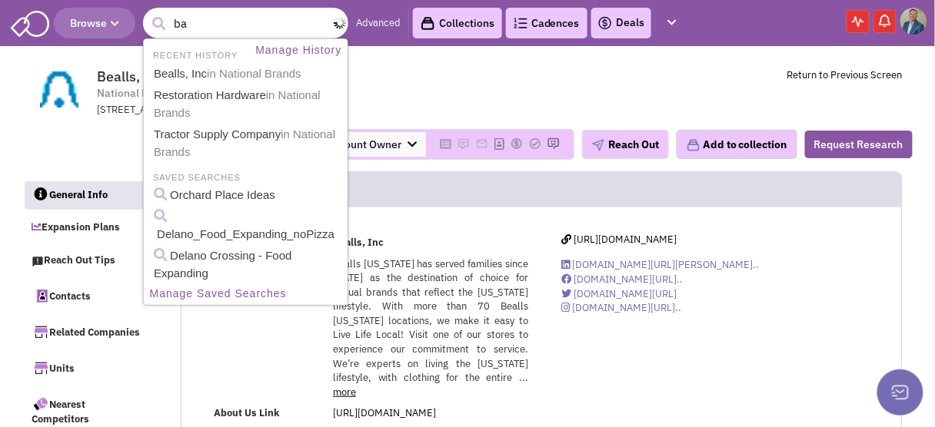
type input "b"
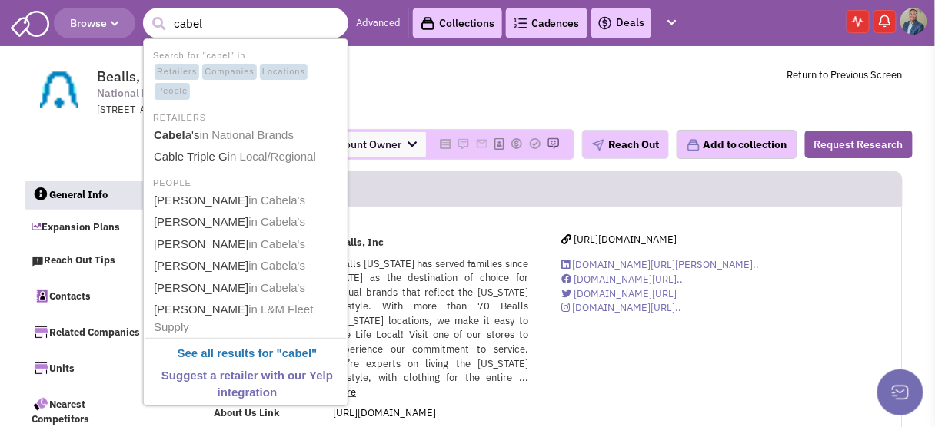
type input "cabela"
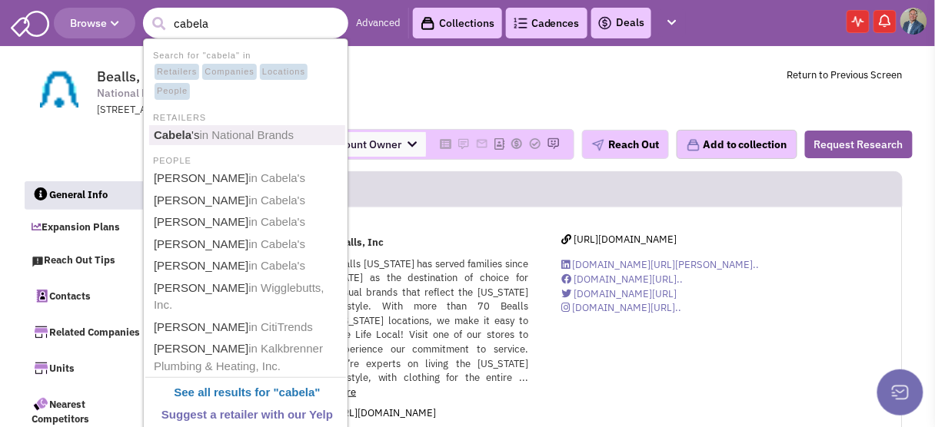
click at [180, 131] on b "Cabela" at bounding box center [173, 134] width 38 height 13
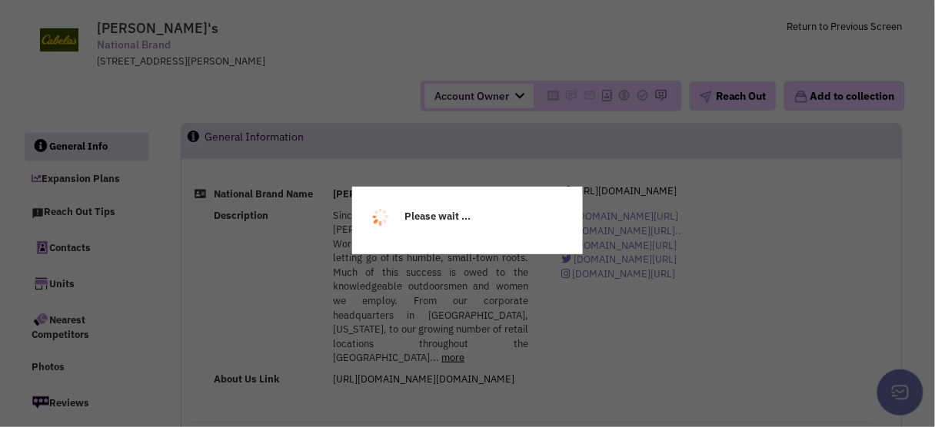
select select
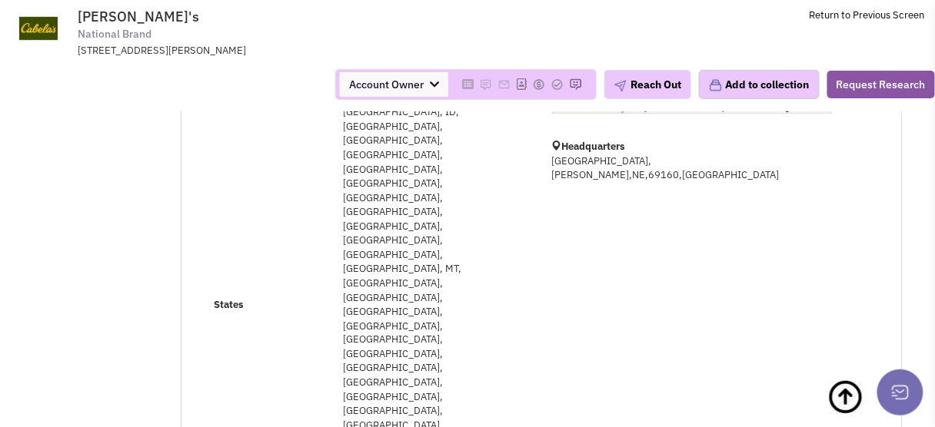
select select
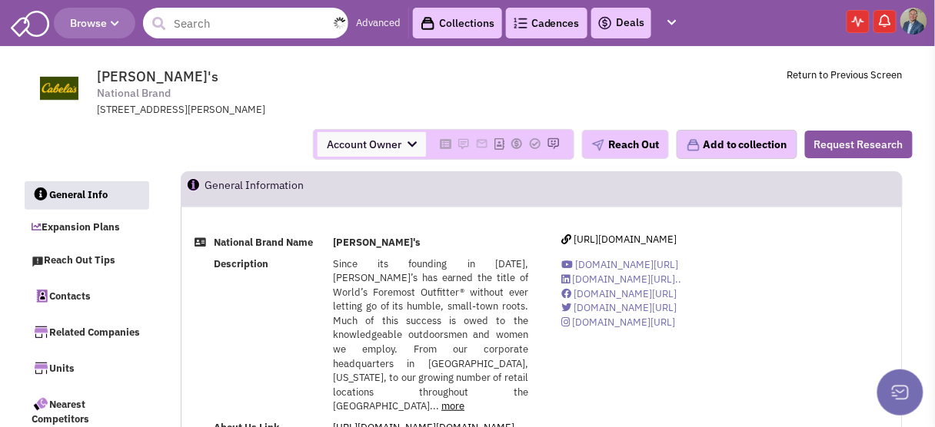
click at [225, 27] on input "text" at bounding box center [245, 23] width 205 height 31
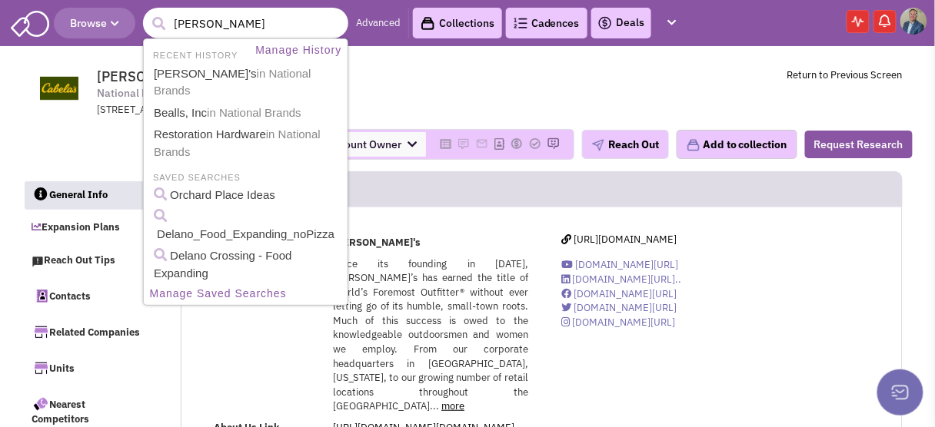
type input "ollie"
click at [148, 12] on button "submit" at bounding box center [159, 23] width 23 height 23
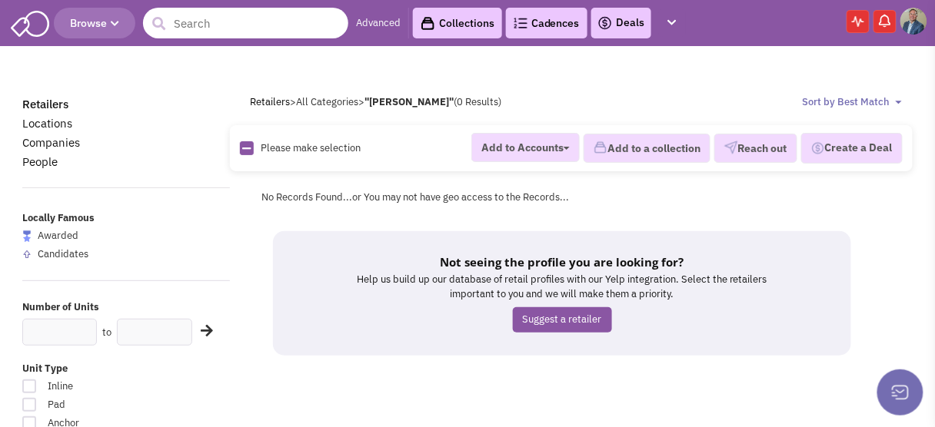
click at [219, 28] on input "text" at bounding box center [245, 23] width 205 height 31
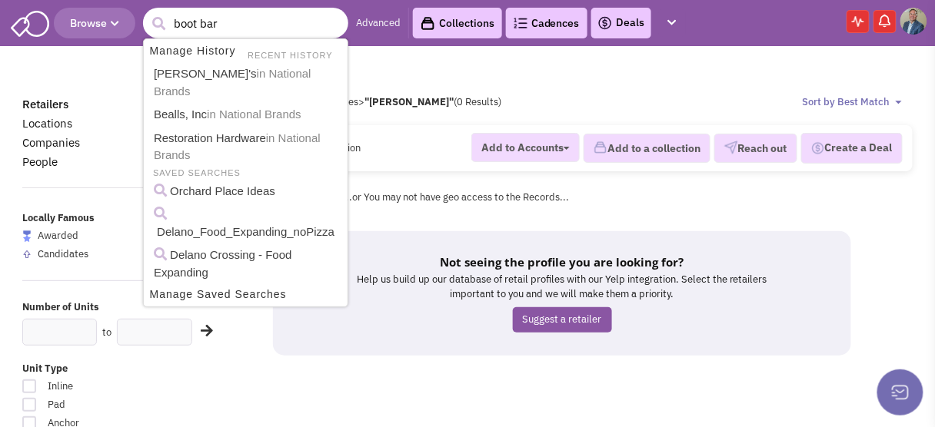
type input "boot barn"
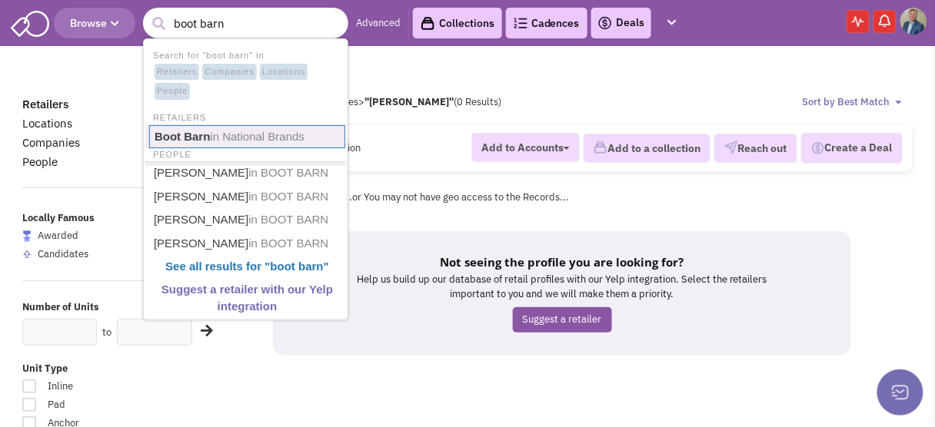
click at [206, 140] on b "Boot Barn" at bounding box center [183, 136] width 56 height 13
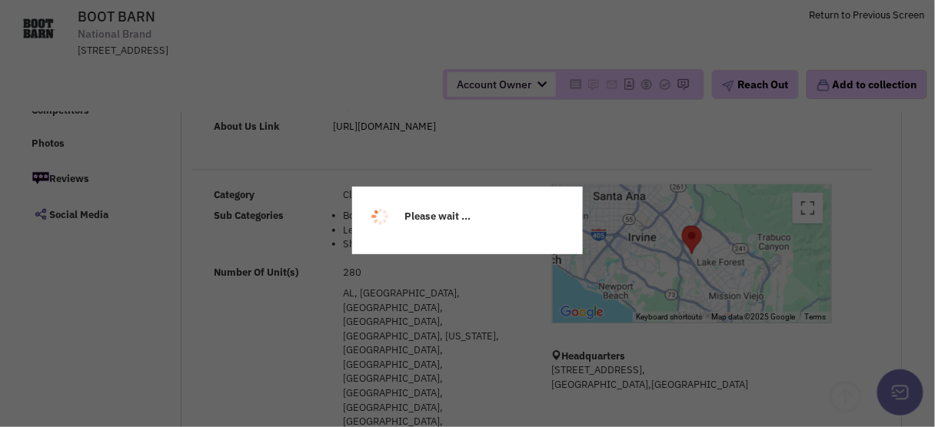
select select
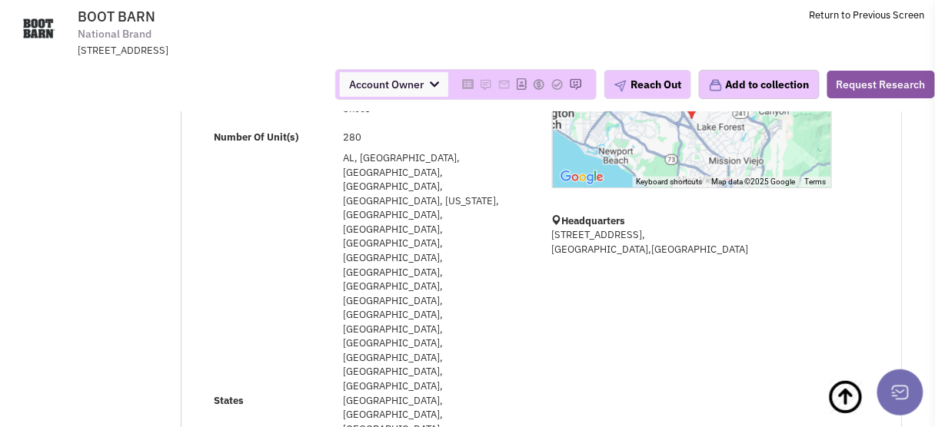
select select
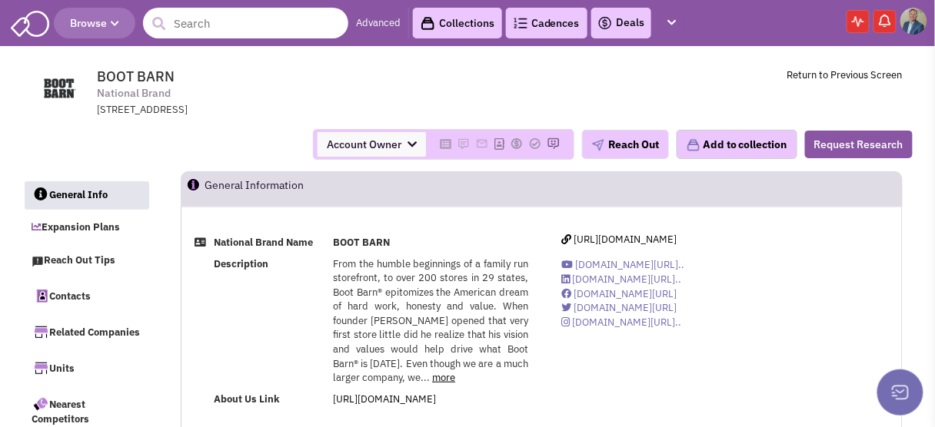
click at [179, 23] on input "text" at bounding box center [245, 23] width 205 height 31
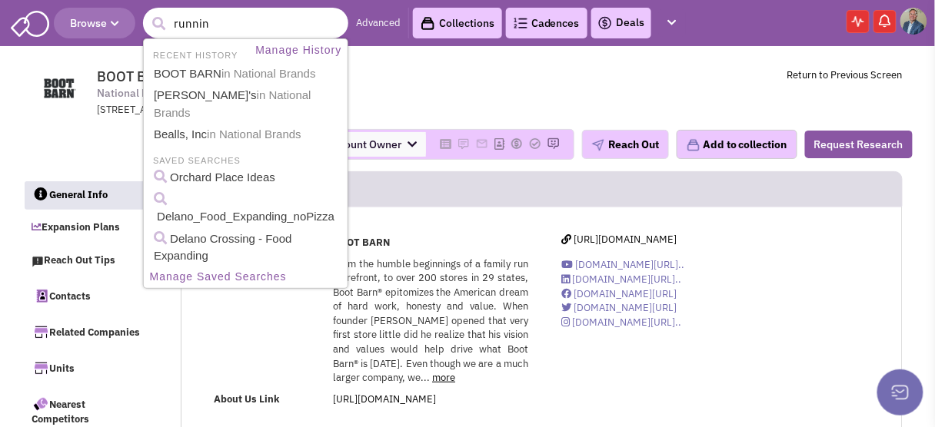
type input "running"
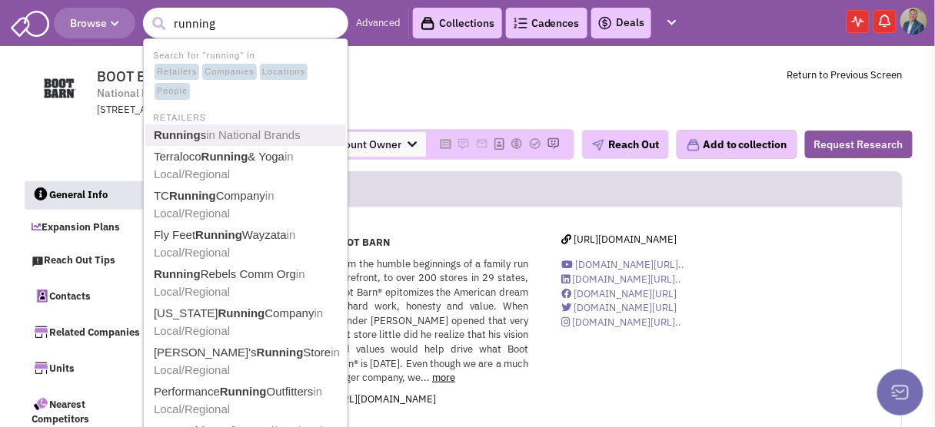
click at [180, 138] on b "Running" at bounding box center [177, 134] width 47 height 13
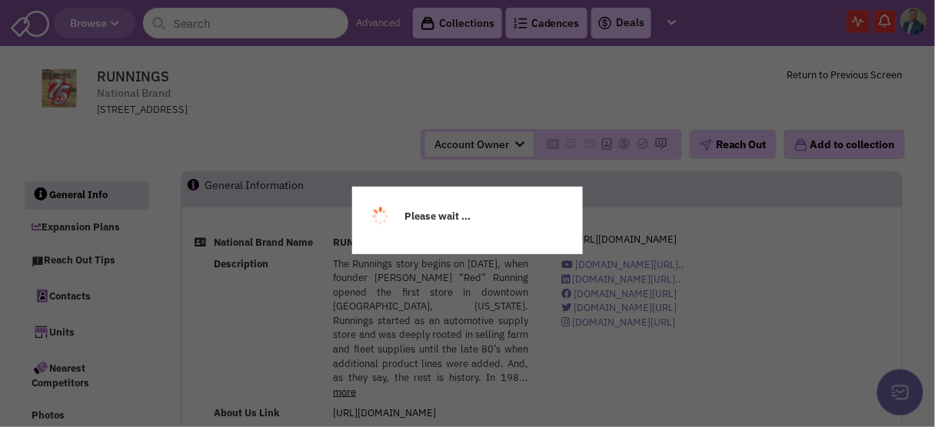
select select
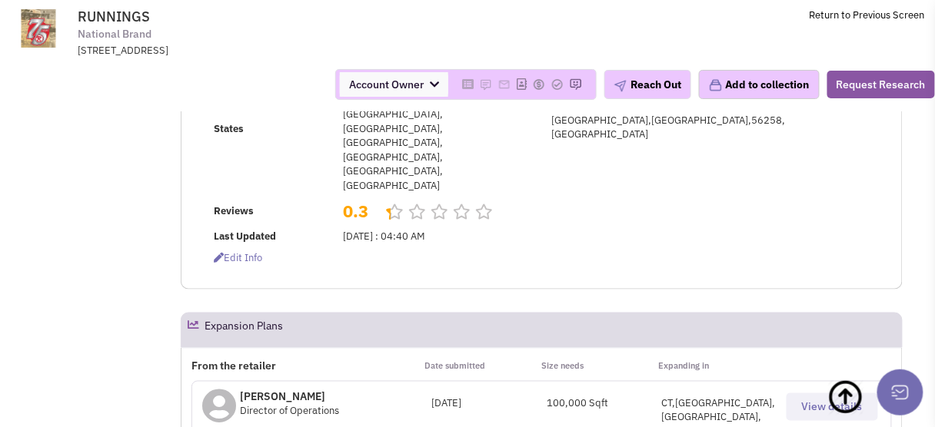
scroll to position [430, 0]
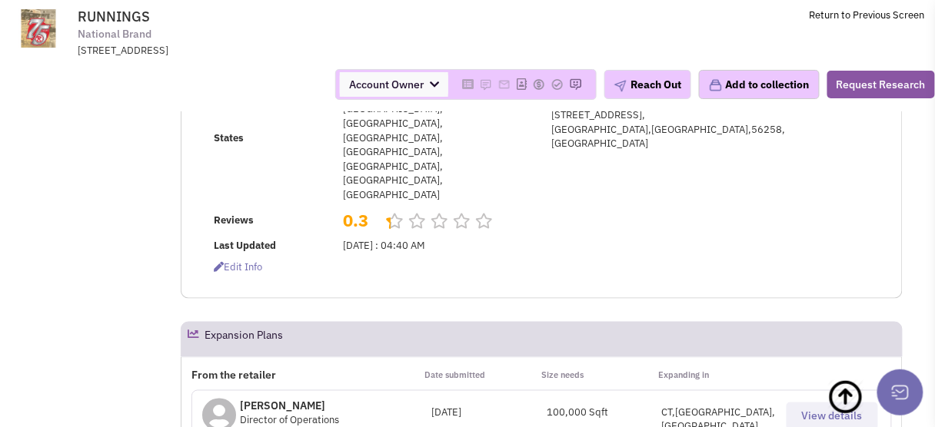
select select
